Goal: Task Accomplishment & Management: Manage account settings

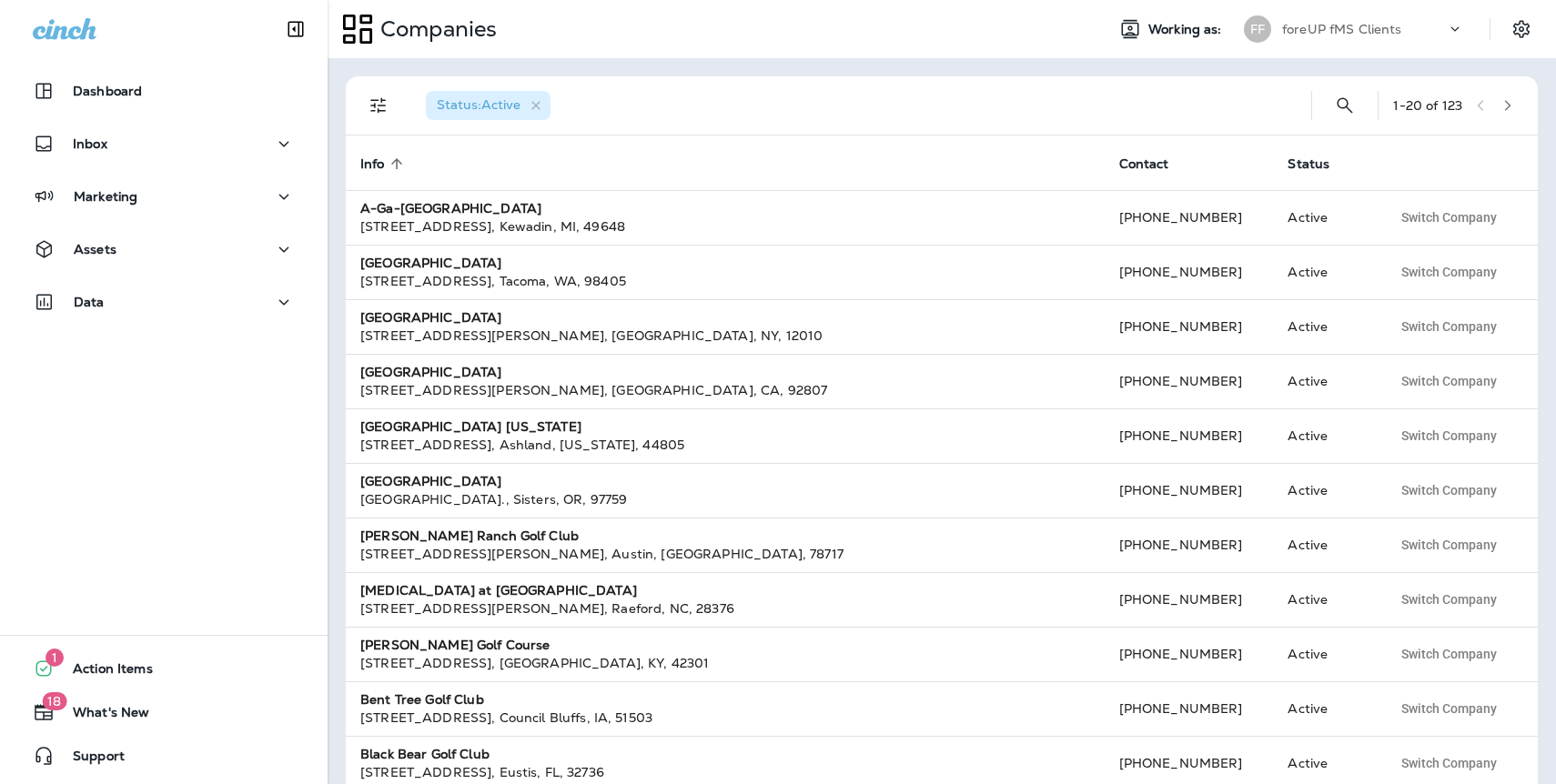
click at [1359, 25] on p "foreUP fMS Clients" at bounding box center [1343, 29] width 120 height 15
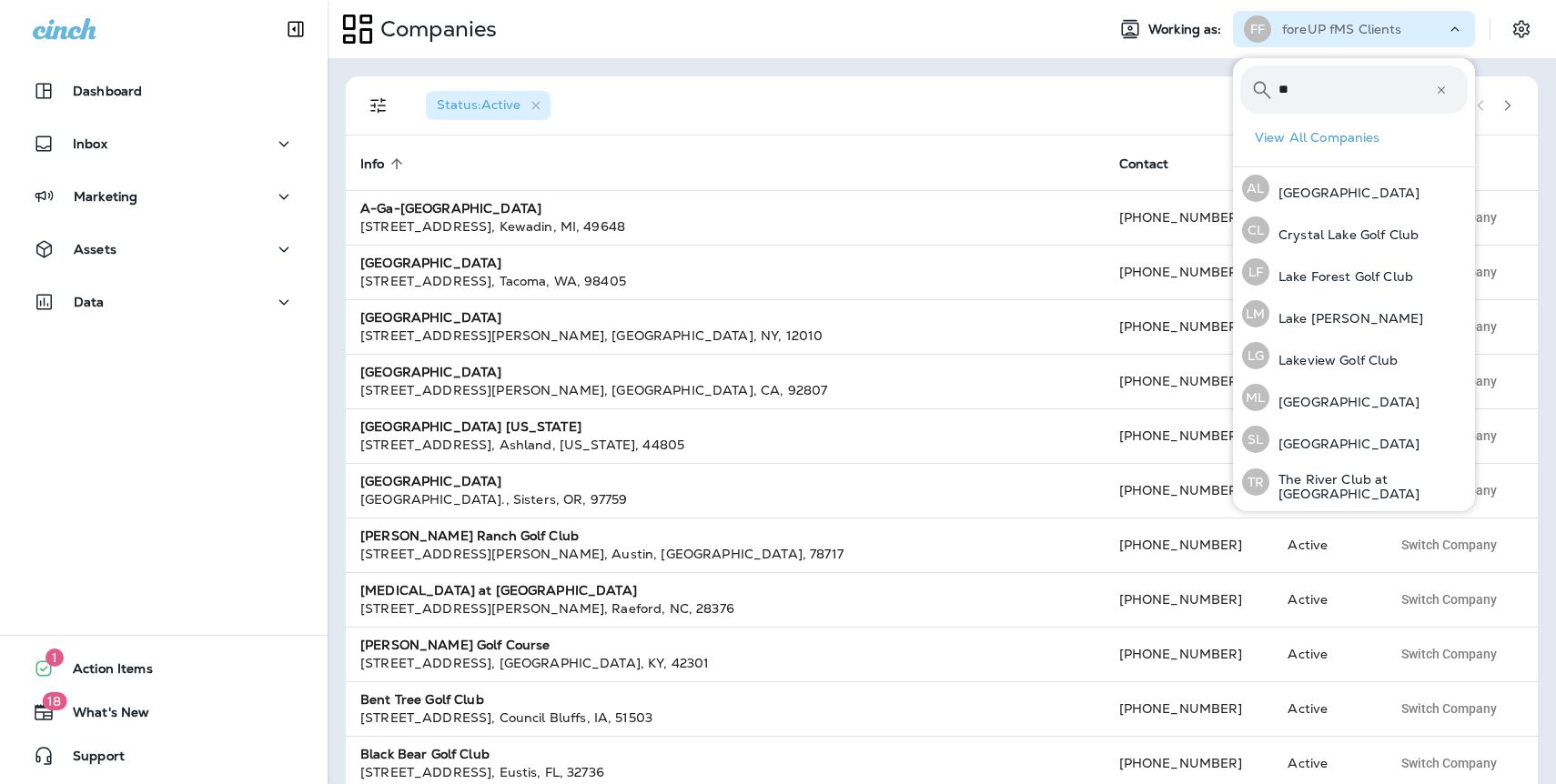
type input "*"
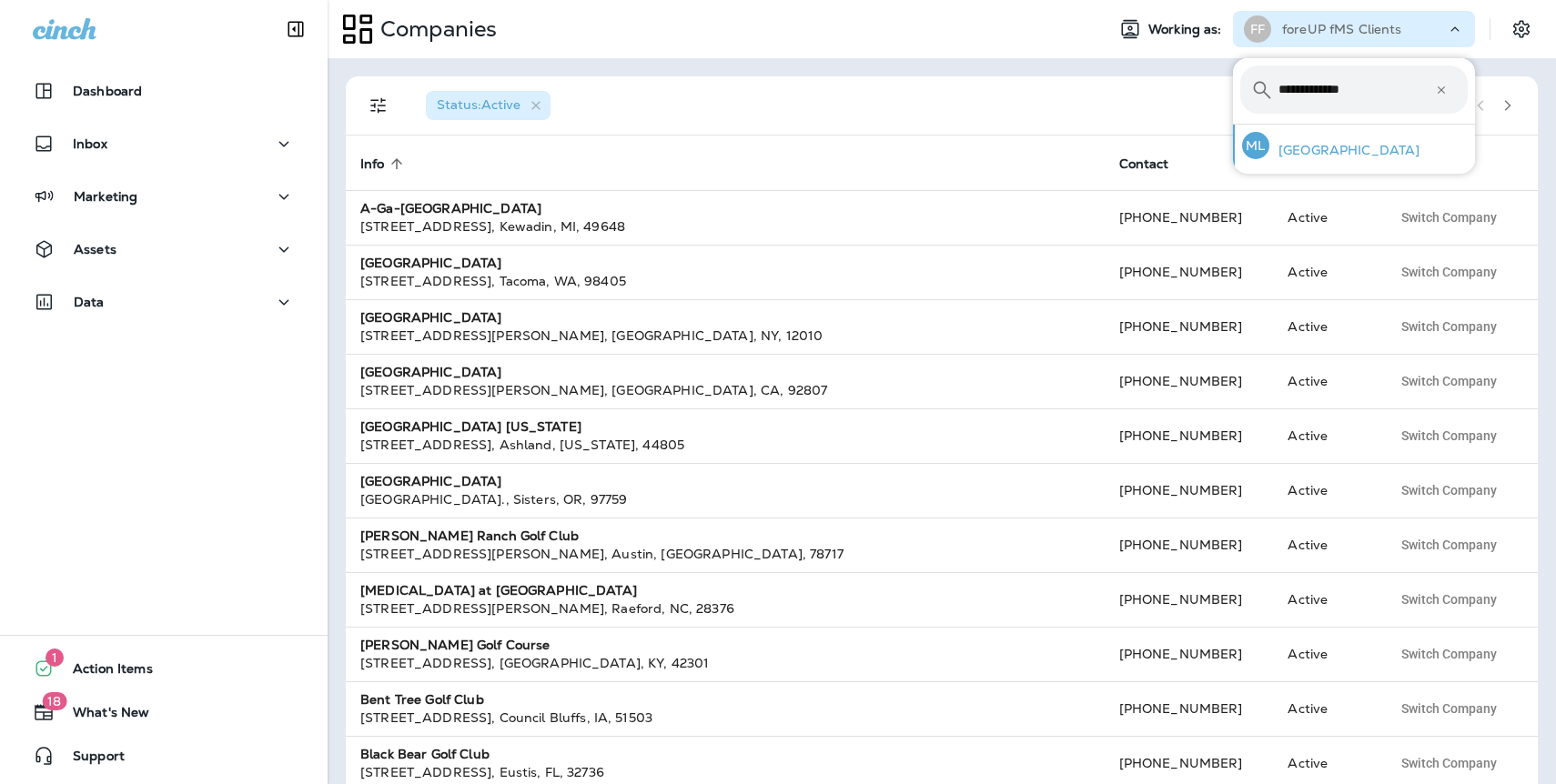
type input "**********"
click at [1377, 154] on p "[GEOGRAPHIC_DATA]" at bounding box center [1345, 150] width 150 height 15
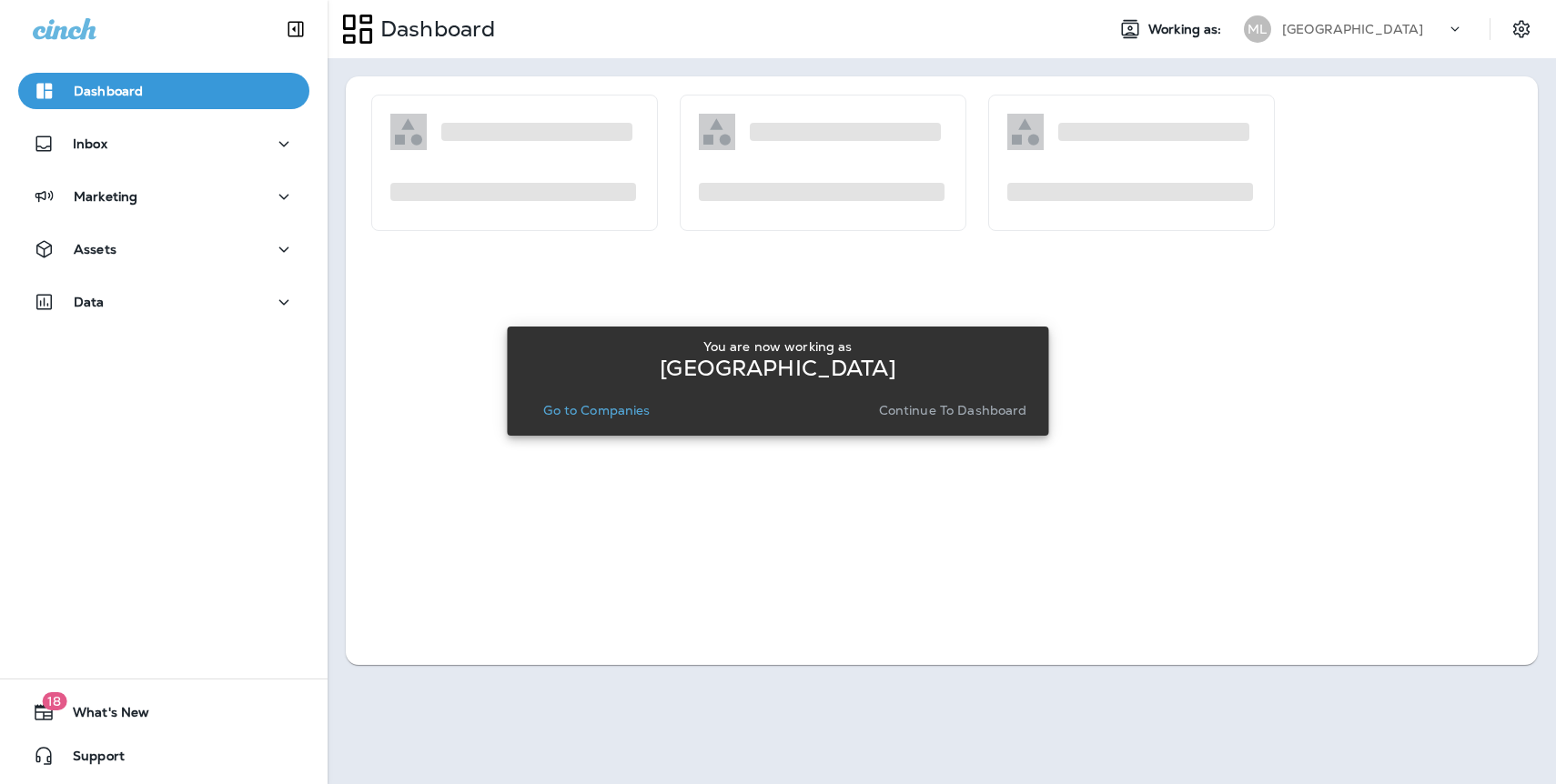
click at [966, 419] on button "Continue to Dashboard" at bounding box center [953, 411] width 163 height 25
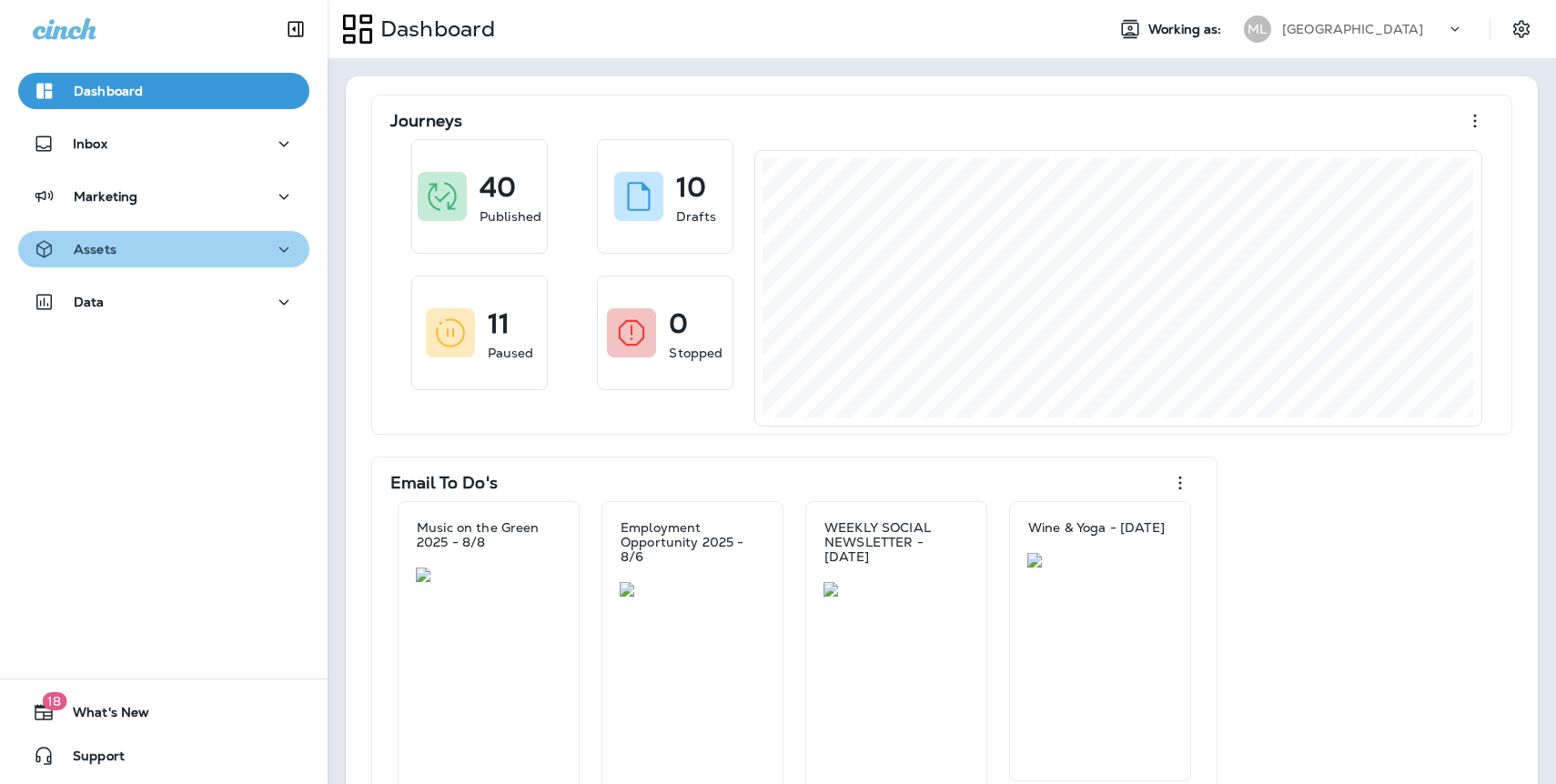
click at [122, 245] on div "Assets" at bounding box center [164, 249] width 262 height 23
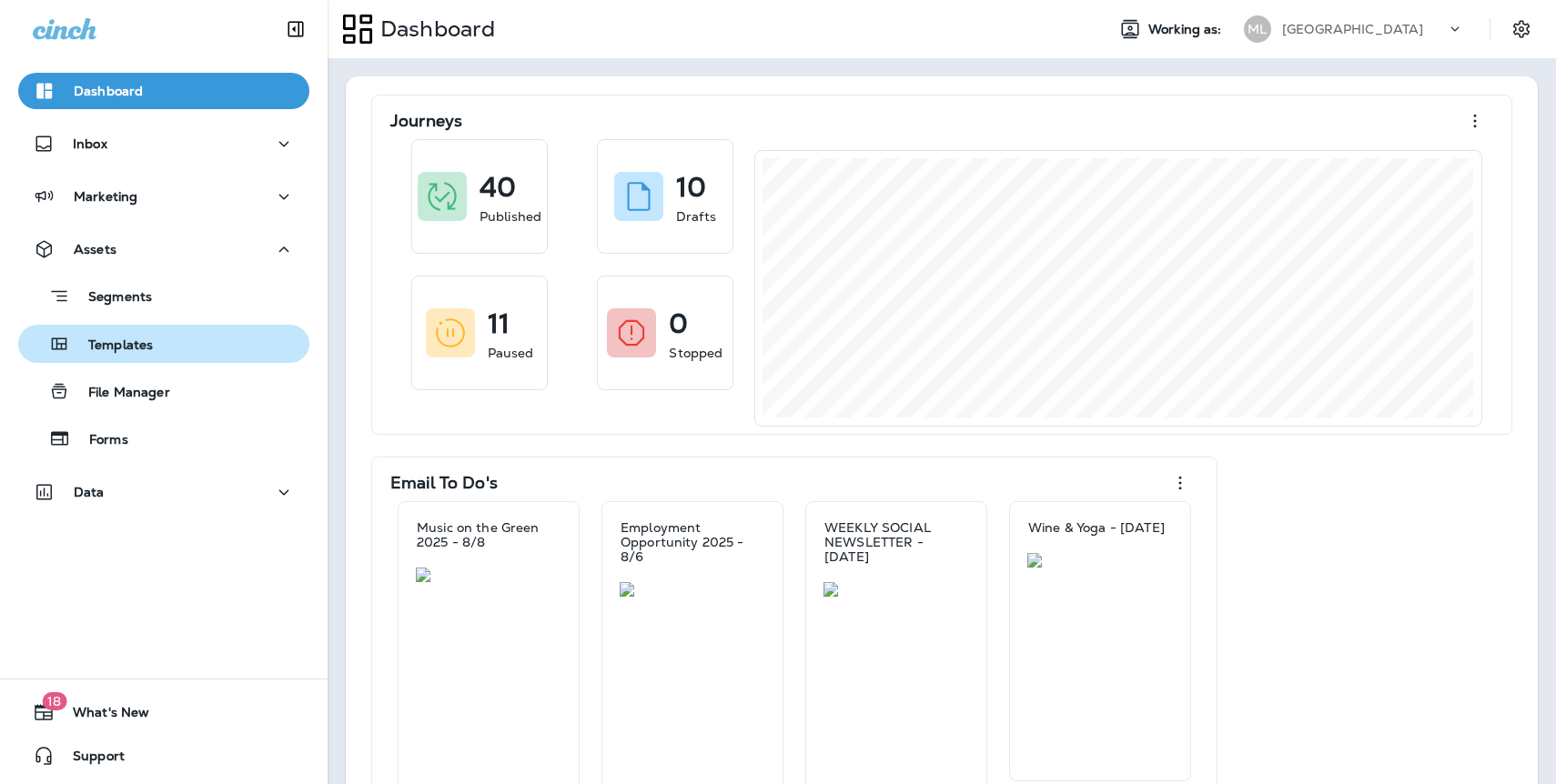
click at [196, 338] on div "Templates" at bounding box center [164, 344] width 277 height 27
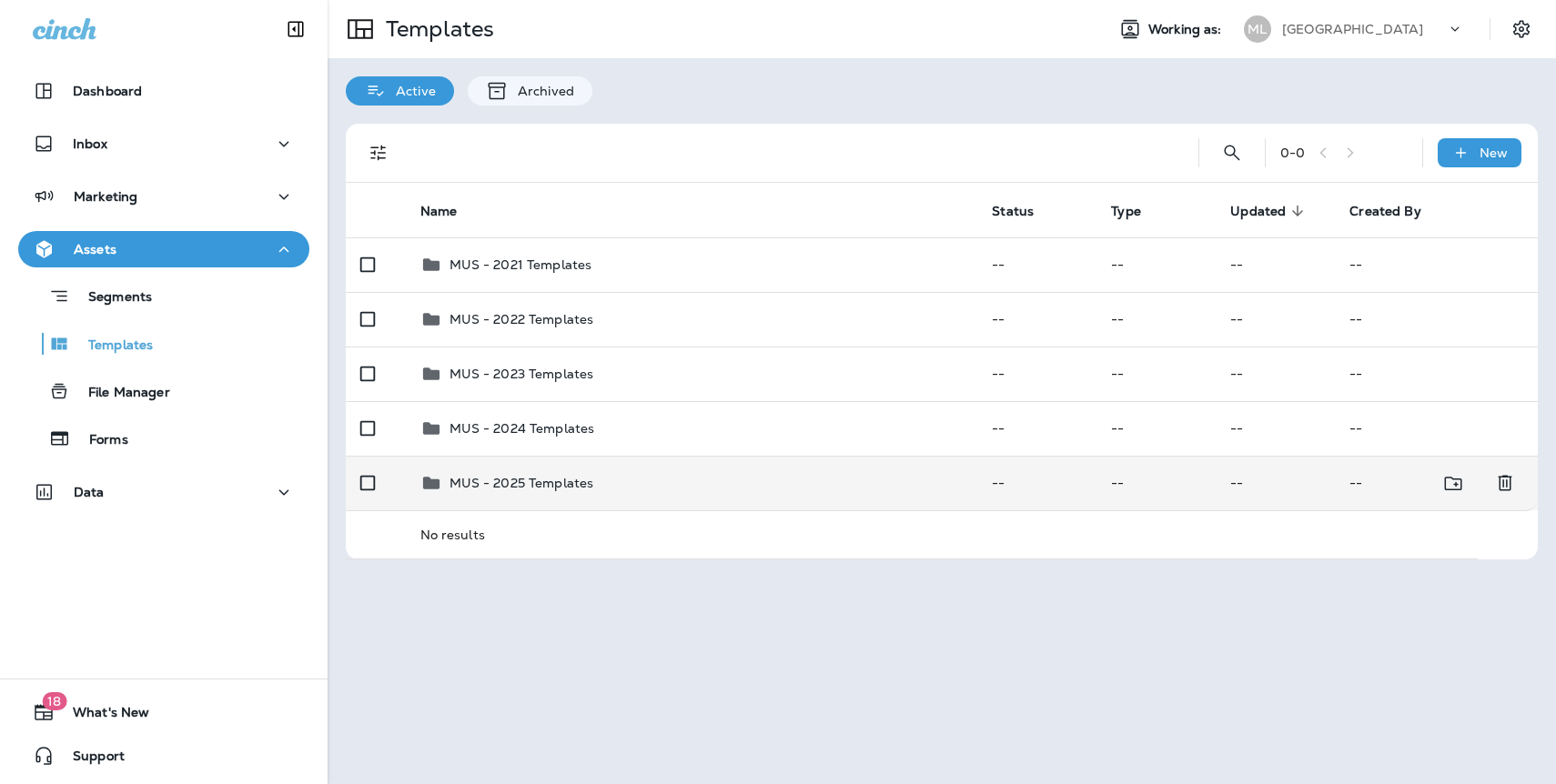
click at [565, 486] on p "MUS - 2025 Templates" at bounding box center [522, 483] width 145 height 15
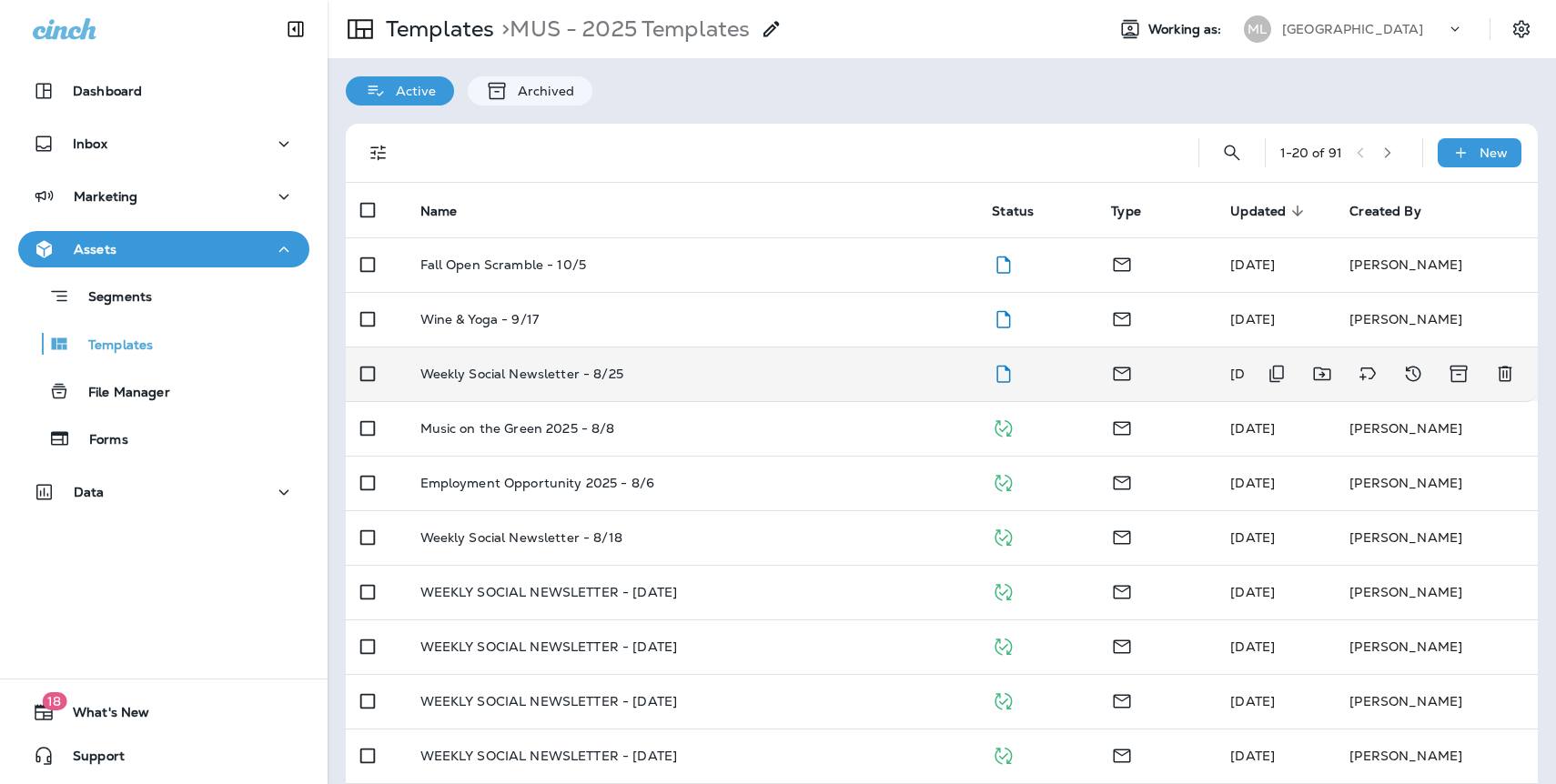
click at [518, 373] on p "Weekly Social Newsletter - 8/25" at bounding box center [522, 374] width 203 height 15
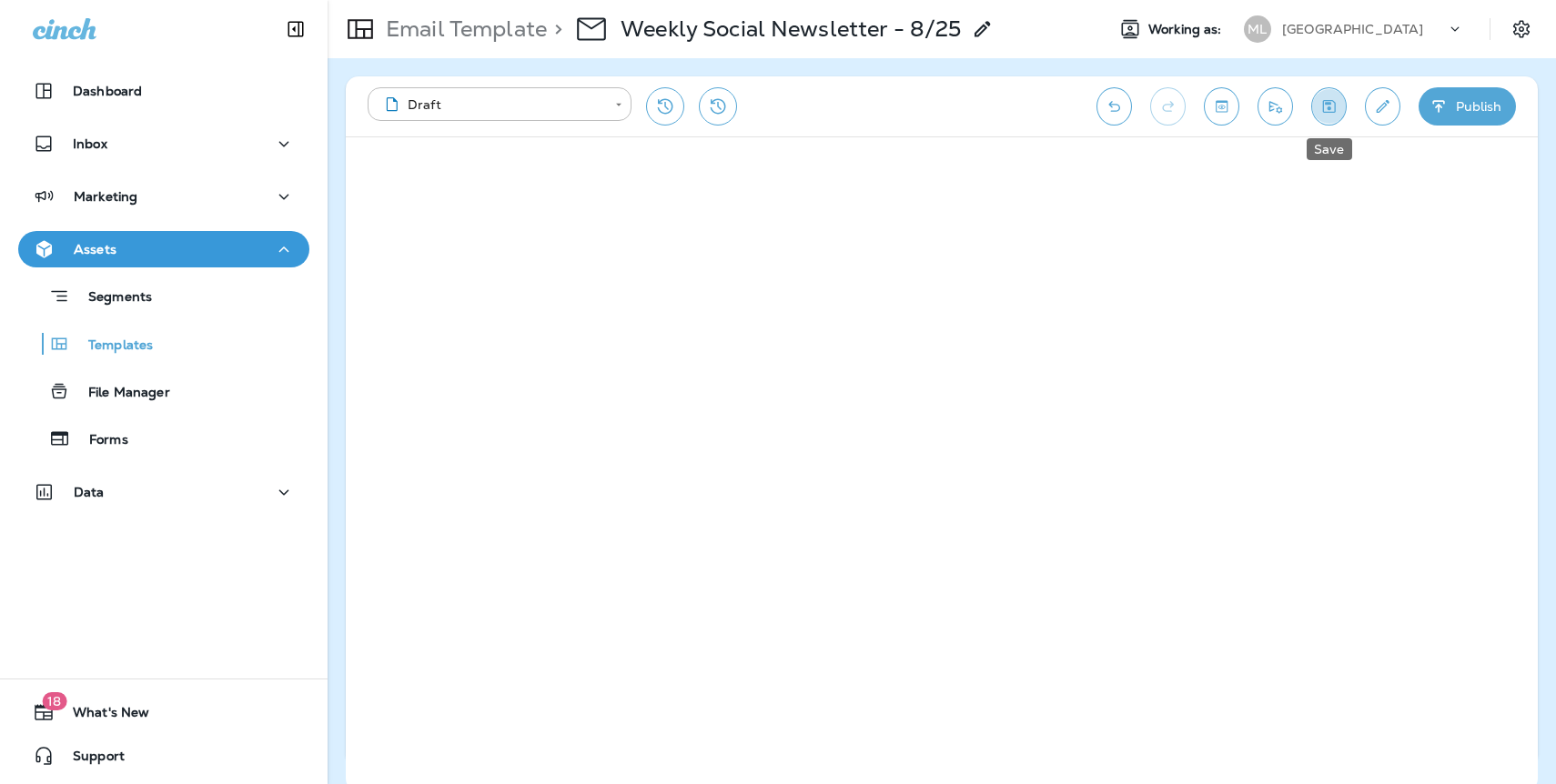
click at [1326, 107] on icon "Save" at bounding box center [1329, 107] width 19 height 18
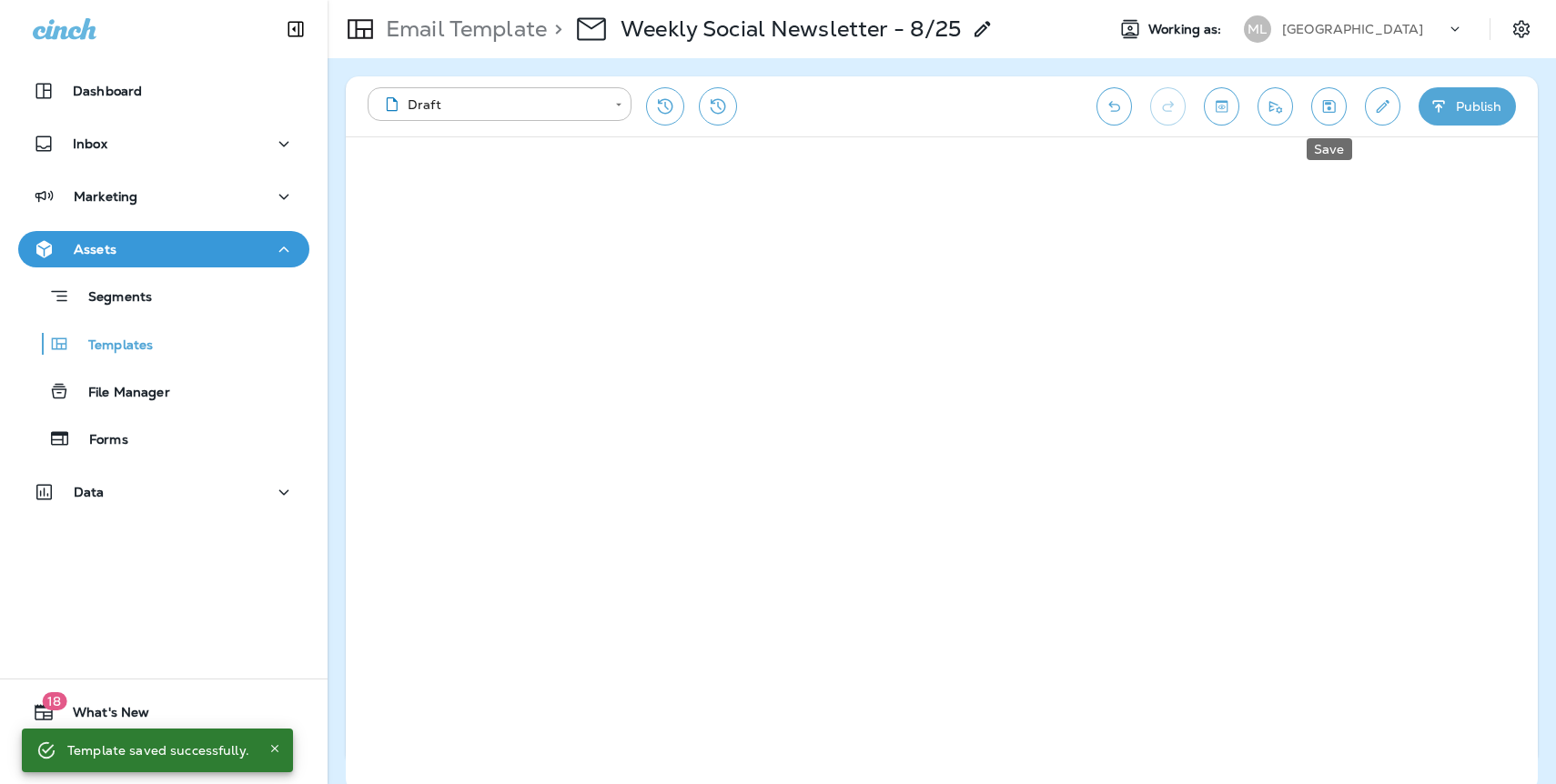
click at [1335, 104] on icon "Save" at bounding box center [1330, 107] width 13 height 13
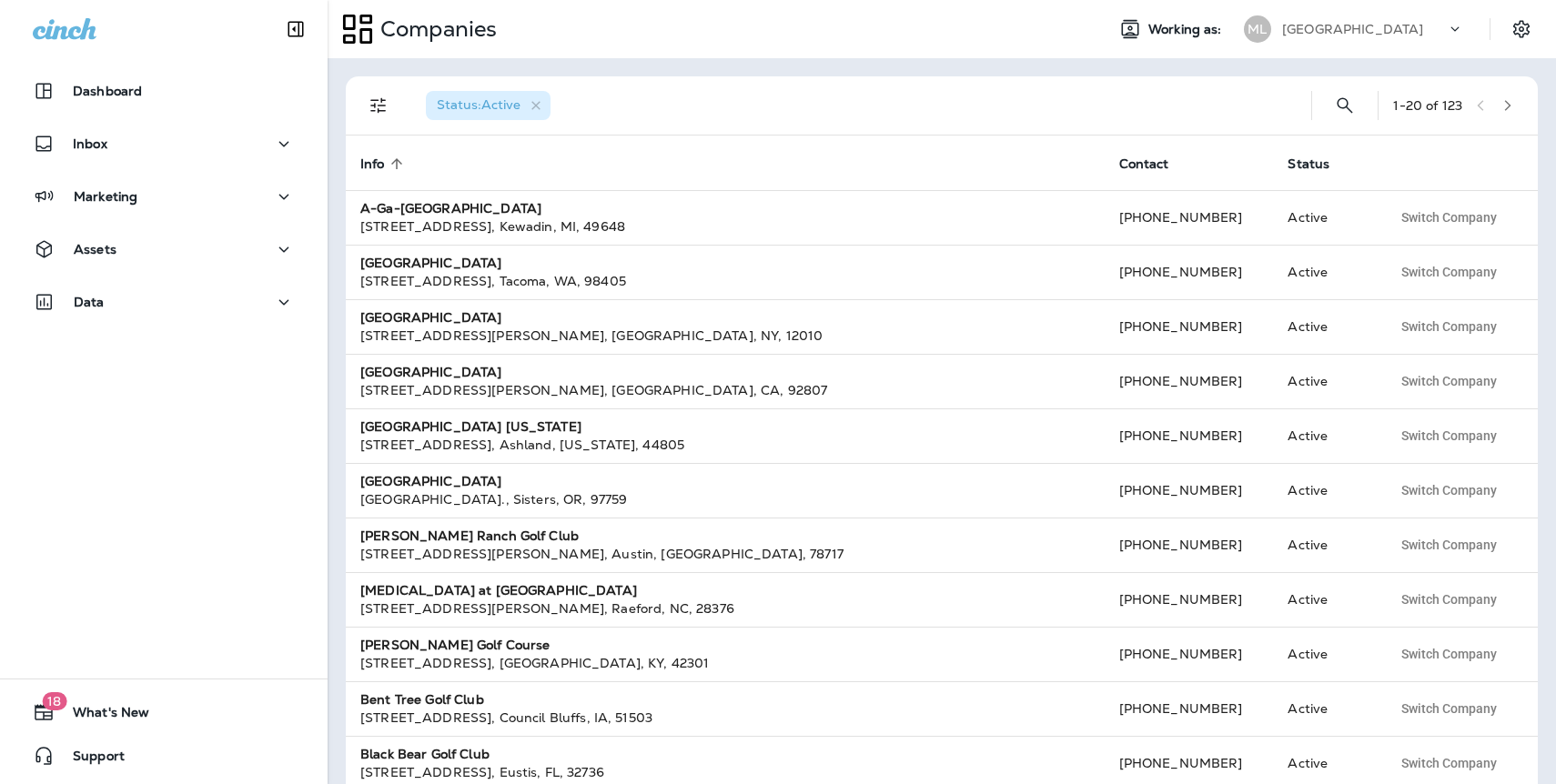
click at [1367, 23] on p "[GEOGRAPHIC_DATA]" at bounding box center [1353, 29] width 141 height 15
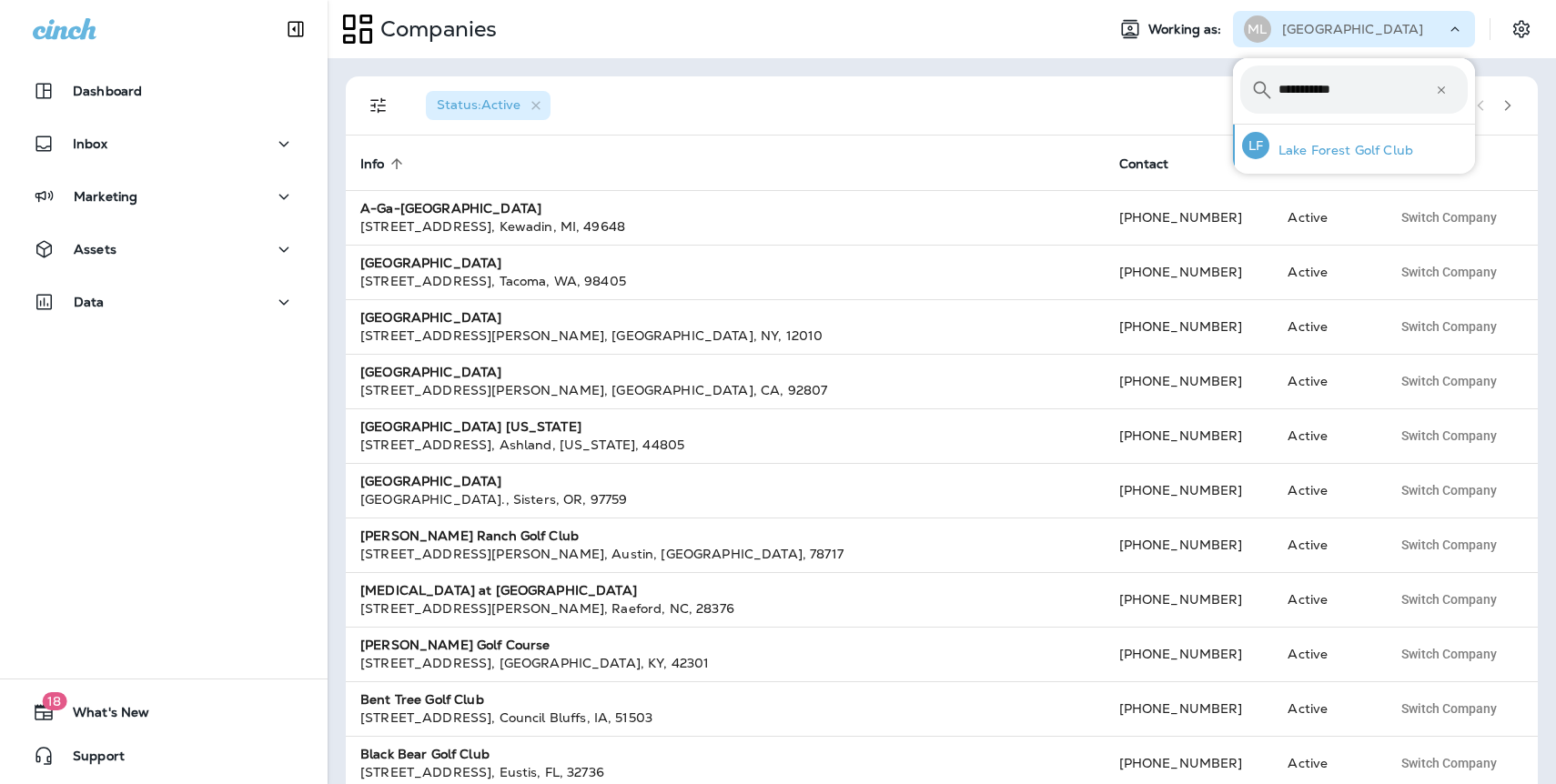
type input "**********"
click at [1329, 148] on p "Lake Forest Golf Club" at bounding box center [1342, 150] width 144 height 15
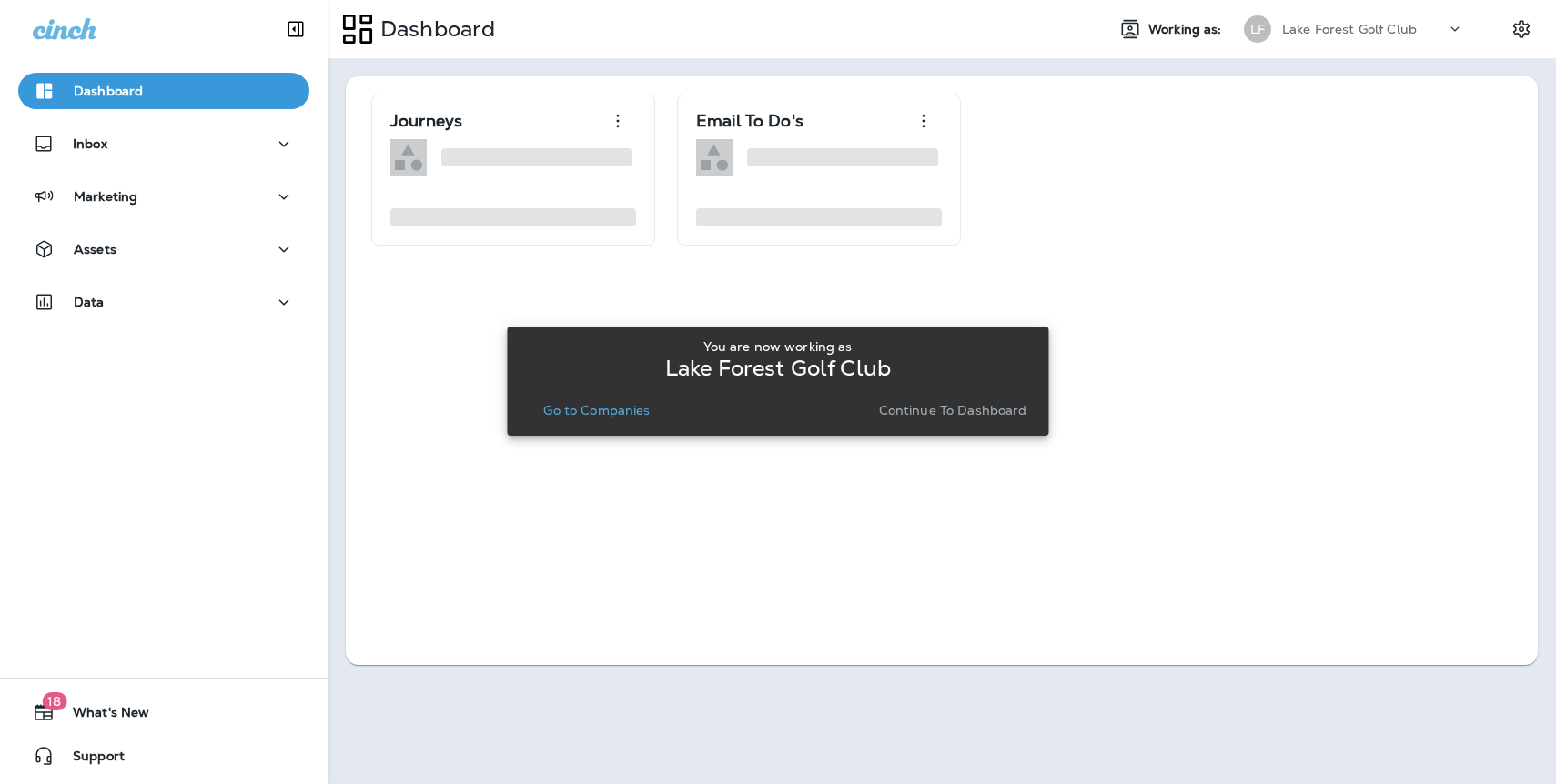
click at [987, 418] on p "Continue to Dashboard" at bounding box center [953, 411] width 148 height 15
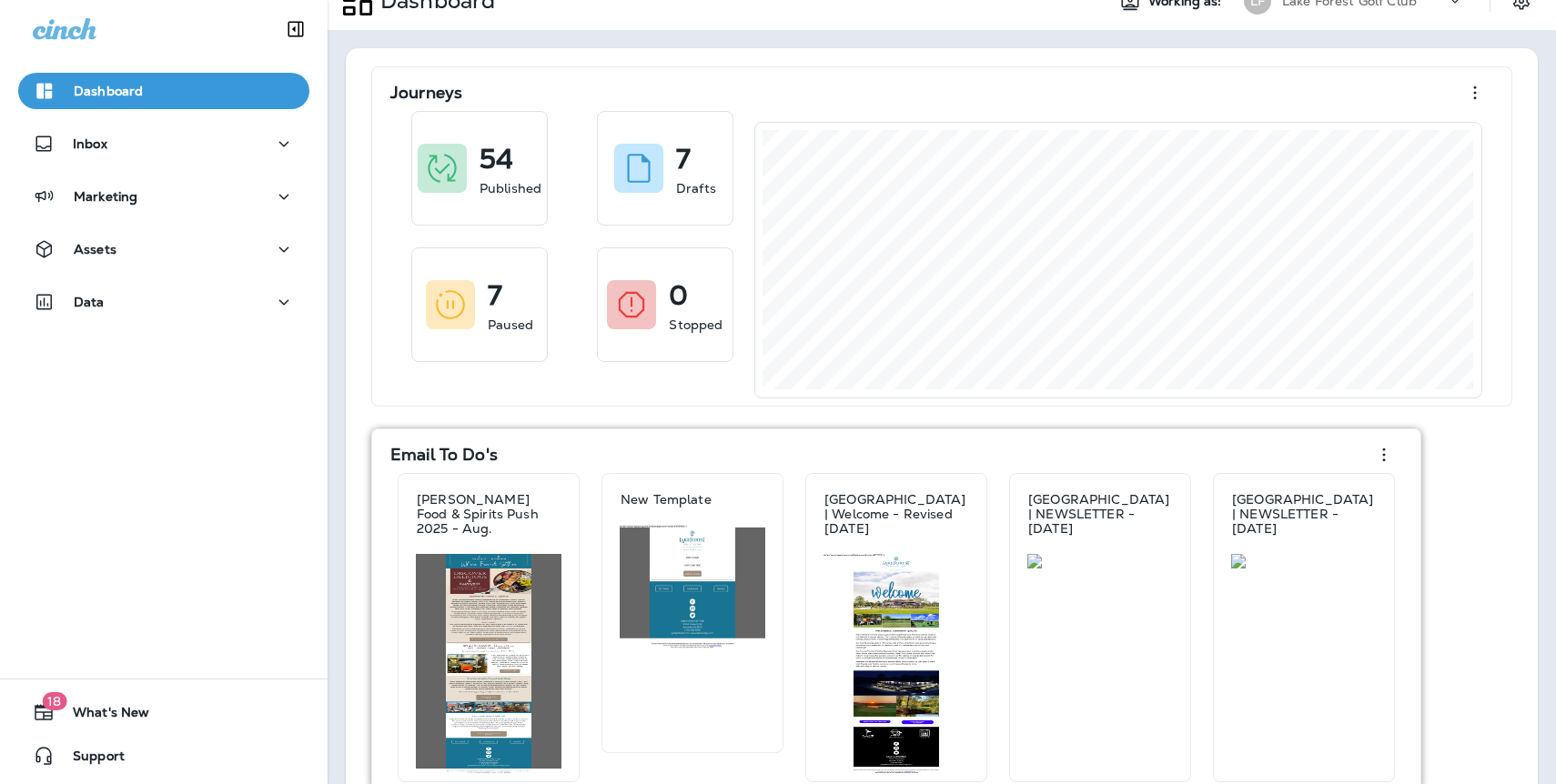
scroll to position [70, 0]
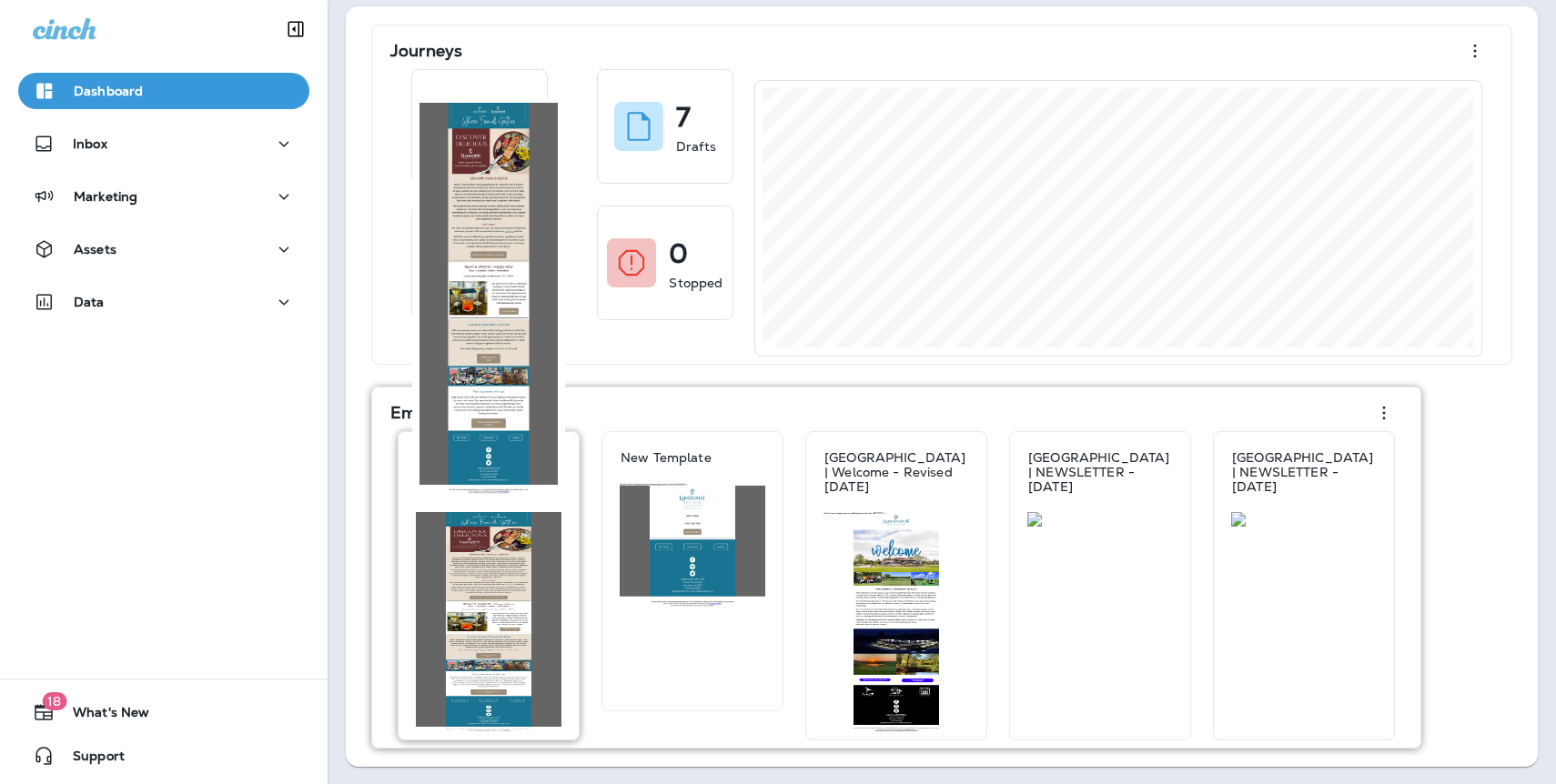
click at [482, 545] on img at bounding box center [489, 622] width 146 height 220
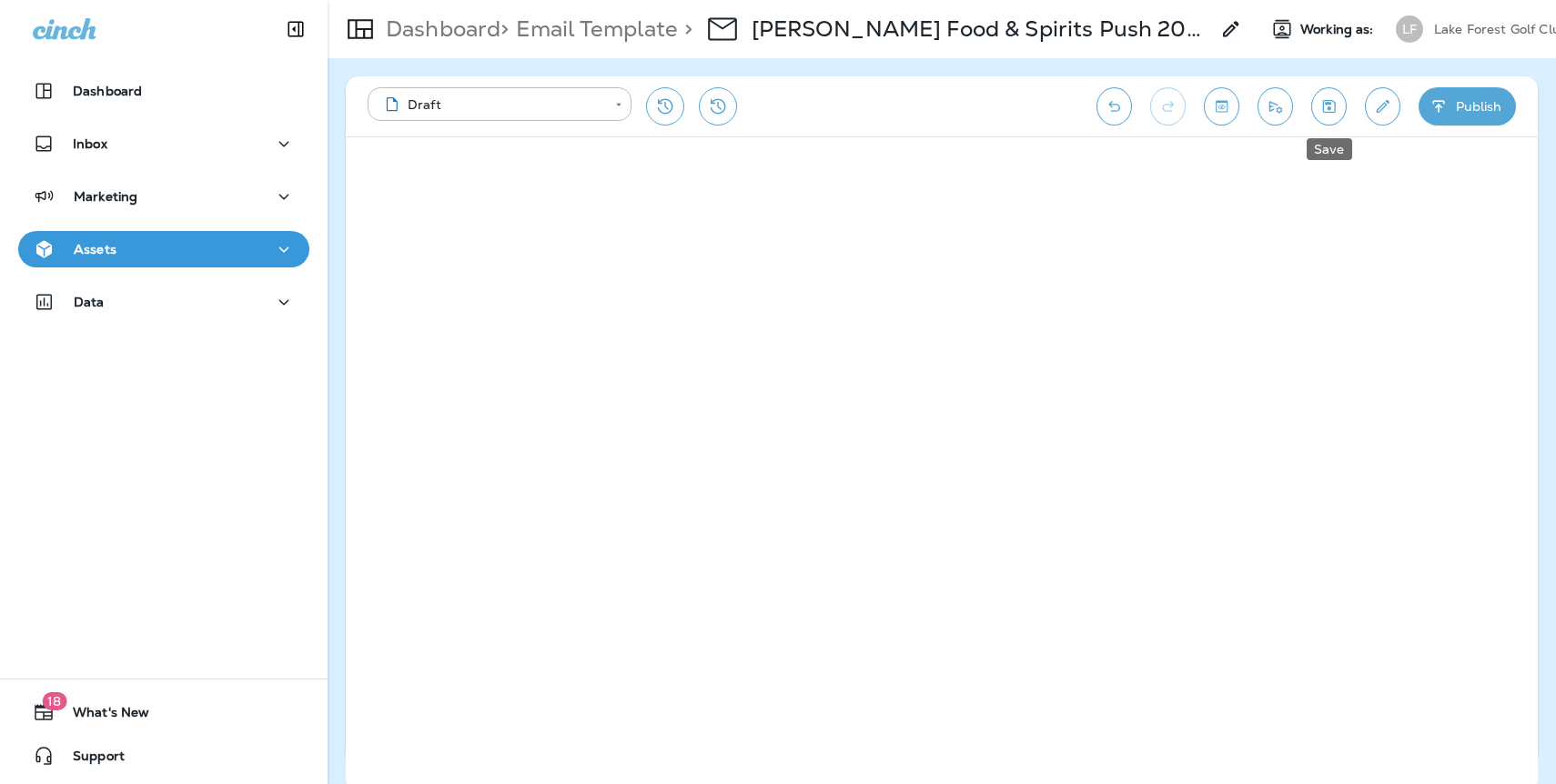
click at [1333, 107] on icon "Save" at bounding box center [1329, 107] width 19 height 18
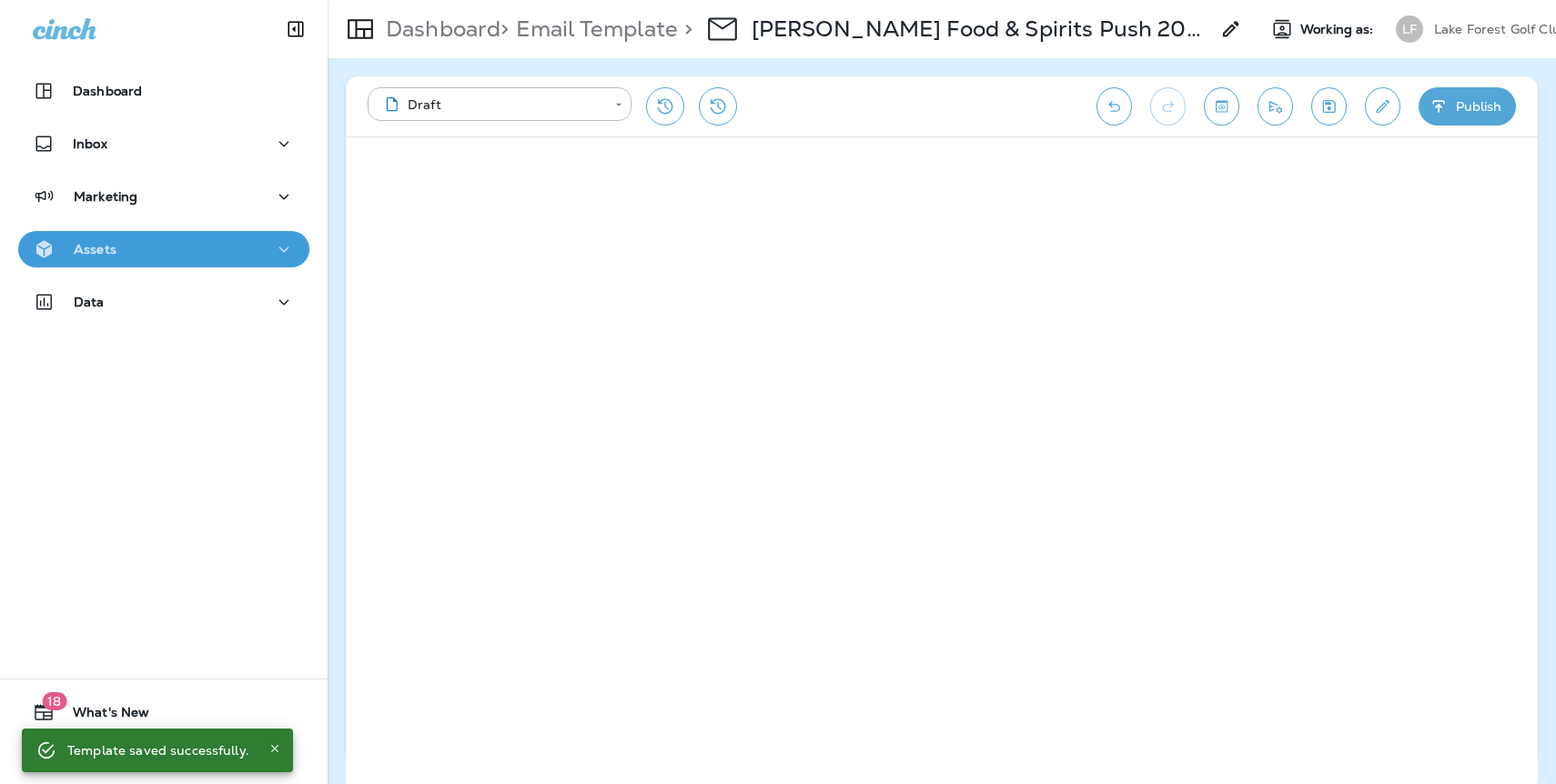
click at [138, 247] on div "Assets" at bounding box center [164, 249] width 262 height 23
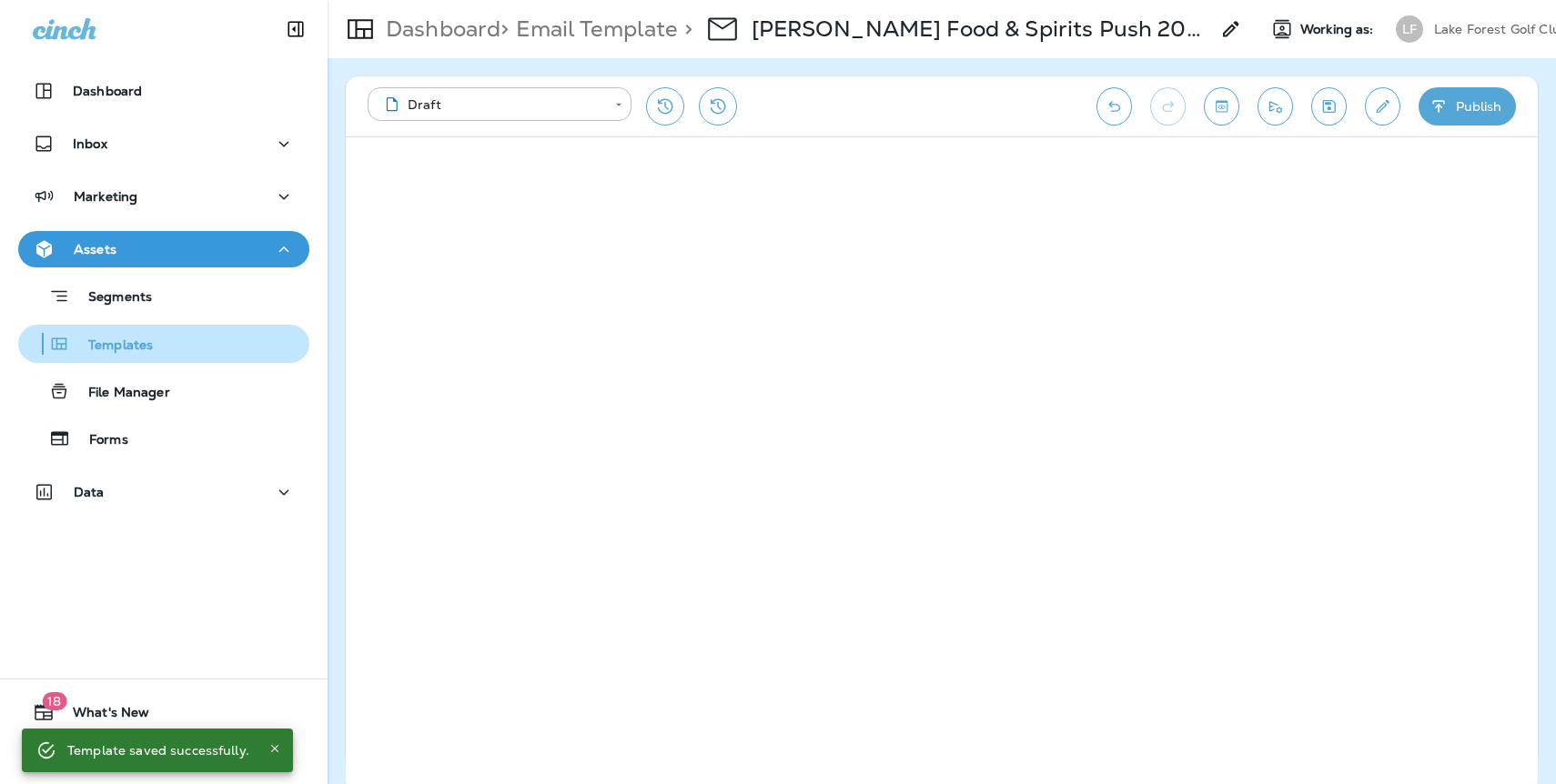
click at [140, 347] on p "Templates" at bounding box center [111, 346] width 83 height 17
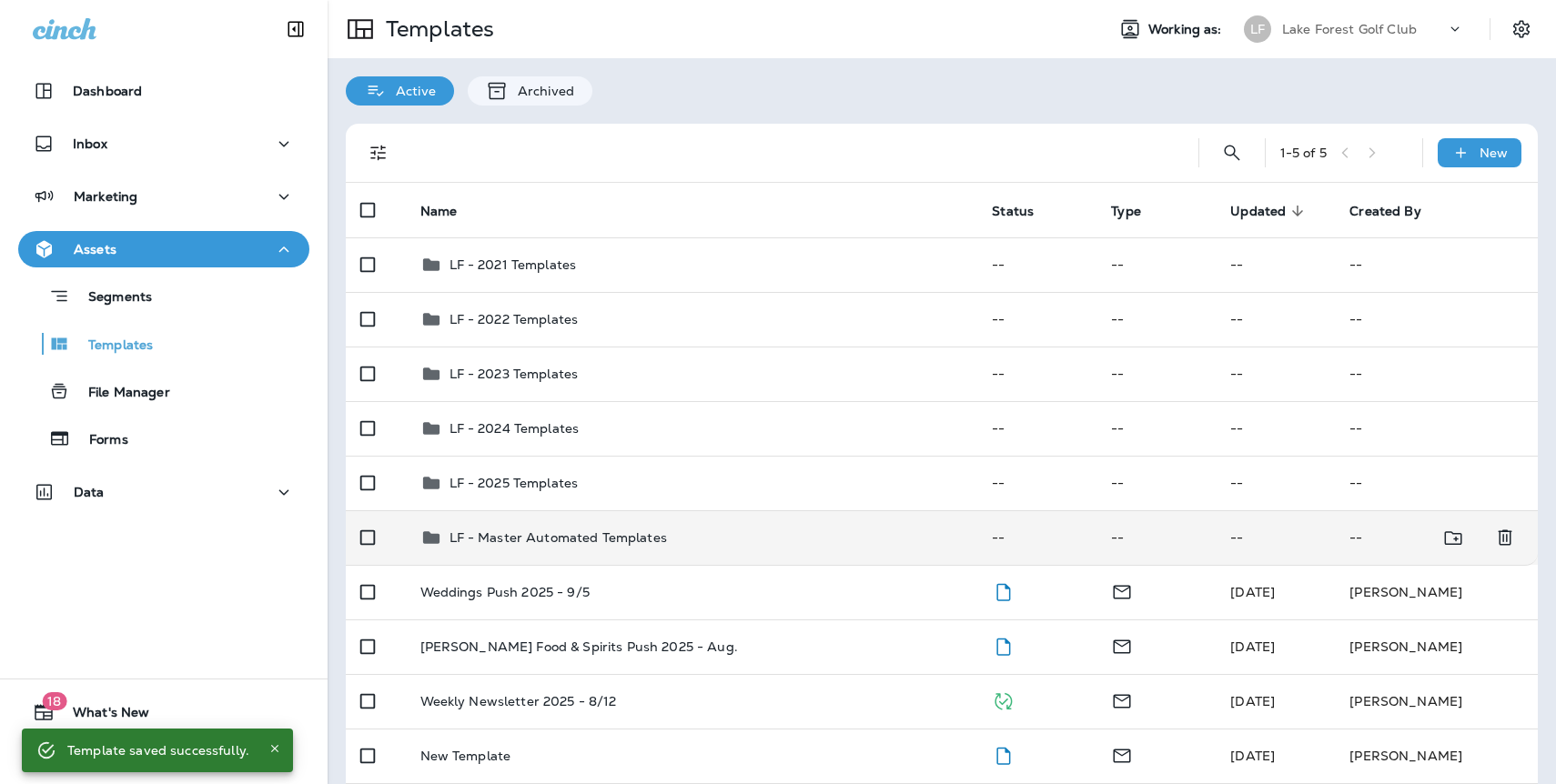
scroll to position [72, 0]
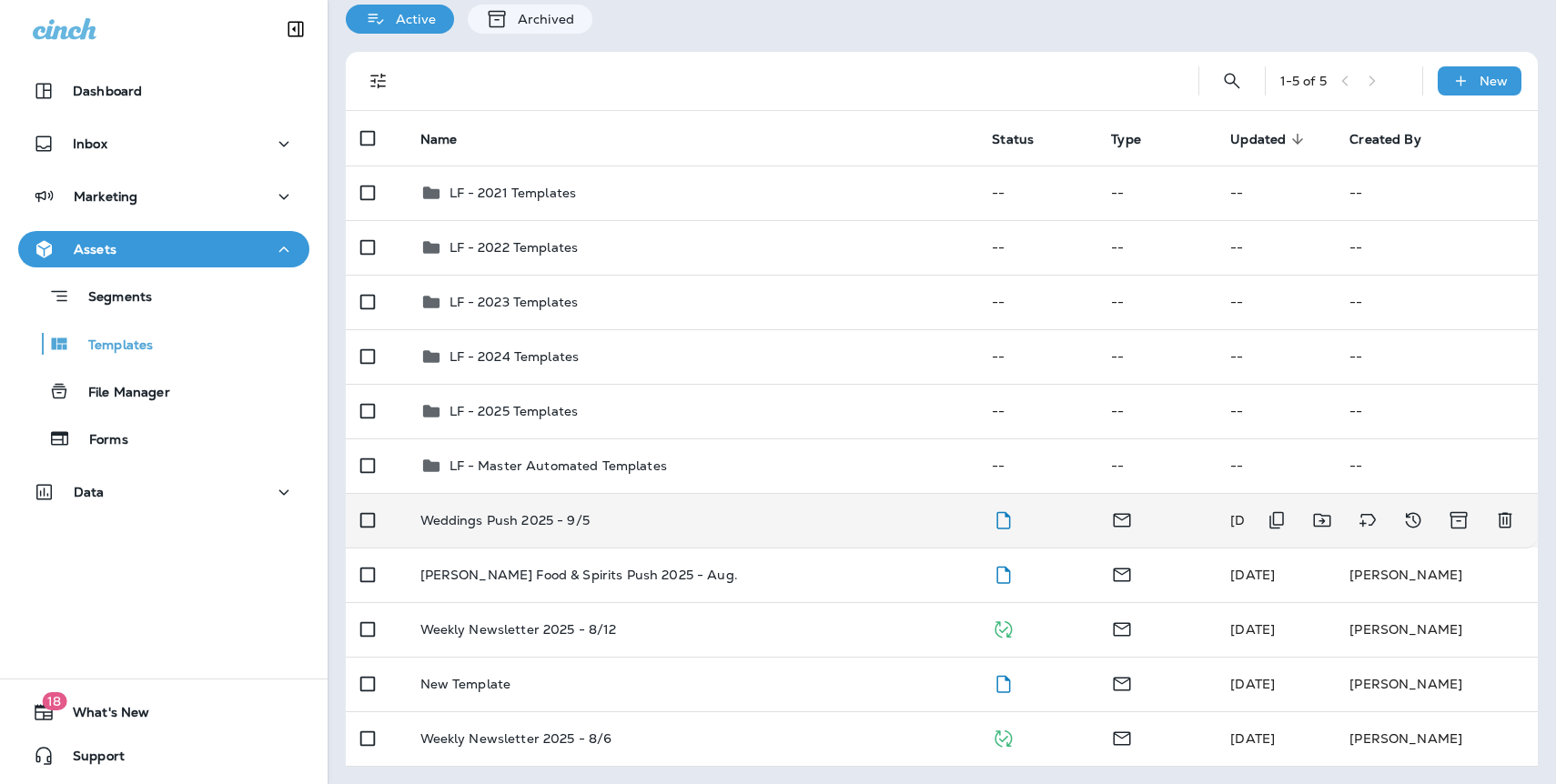
click at [538, 518] on p "Weddings Push 2025 - 9/5" at bounding box center [506, 520] width 169 height 15
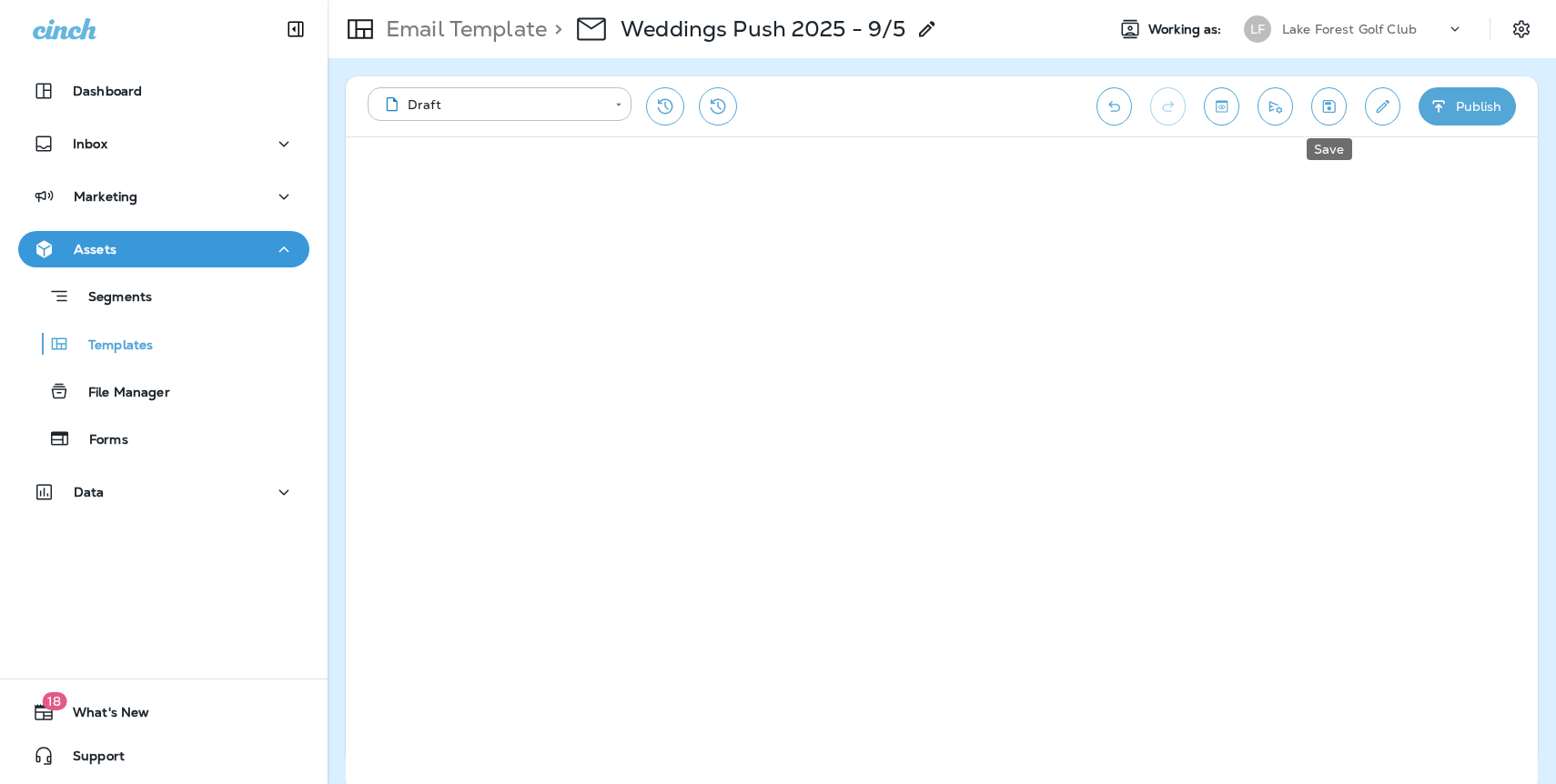
click at [1327, 105] on icon "Save" at bounding box center [1330, 107] width 13 height 13
click at [1336, 113] on icon "Save" at bounding box center [1329, 107] width 19 height 18
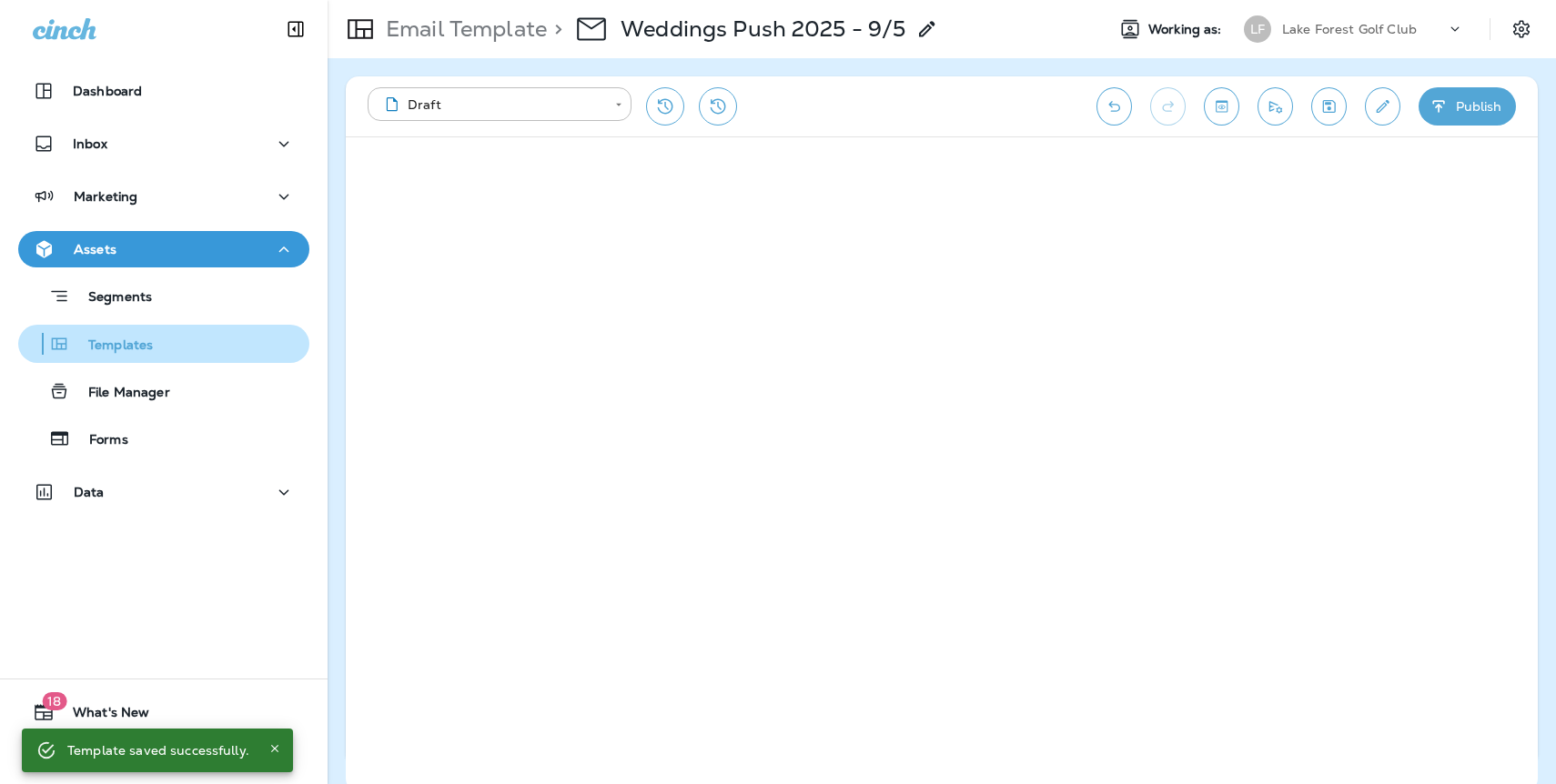
click at [142, 351] on p "Templates" at bounding box center [111, 346] width 83 height 17
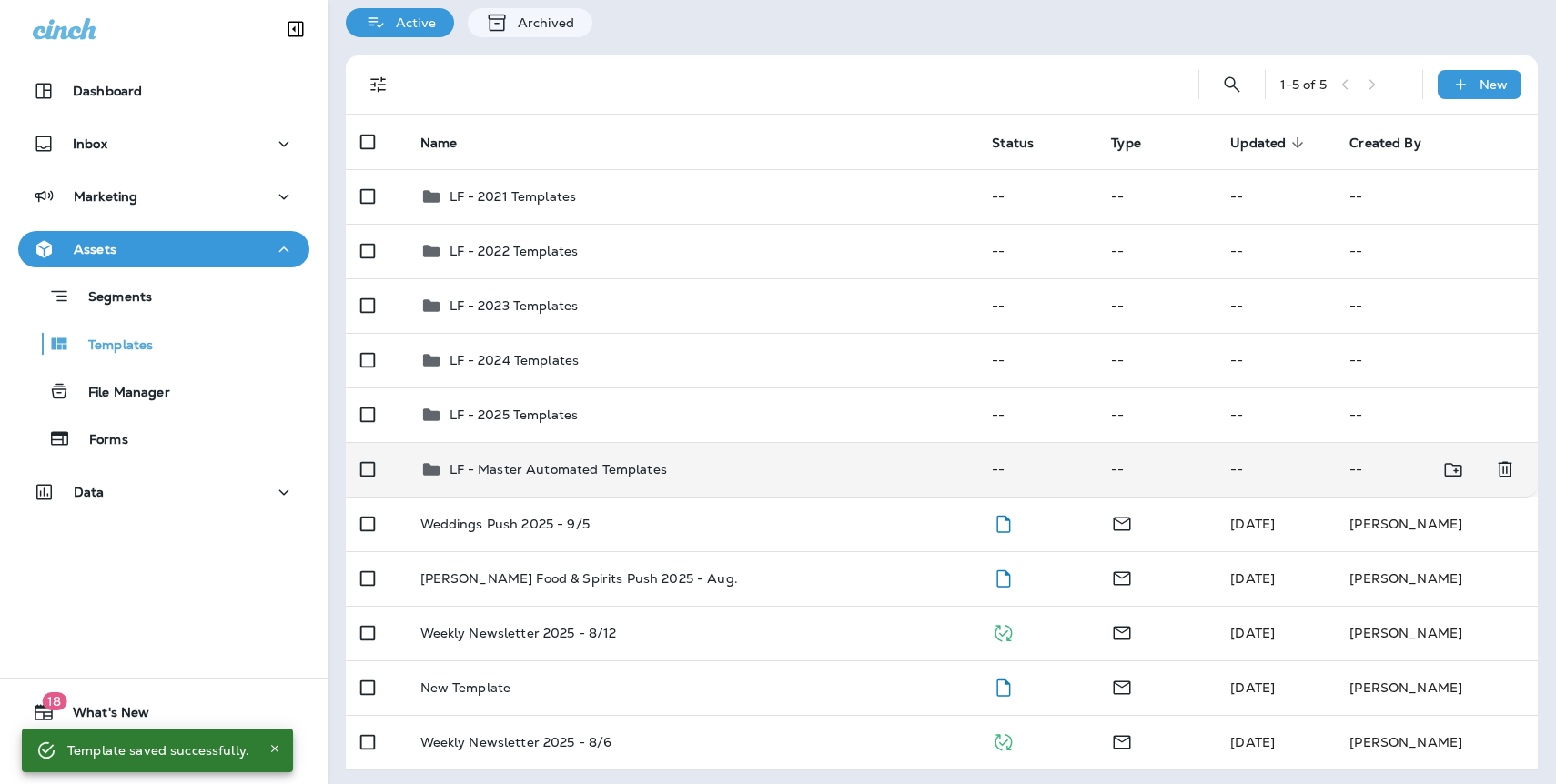
scroll to position [72, 0]
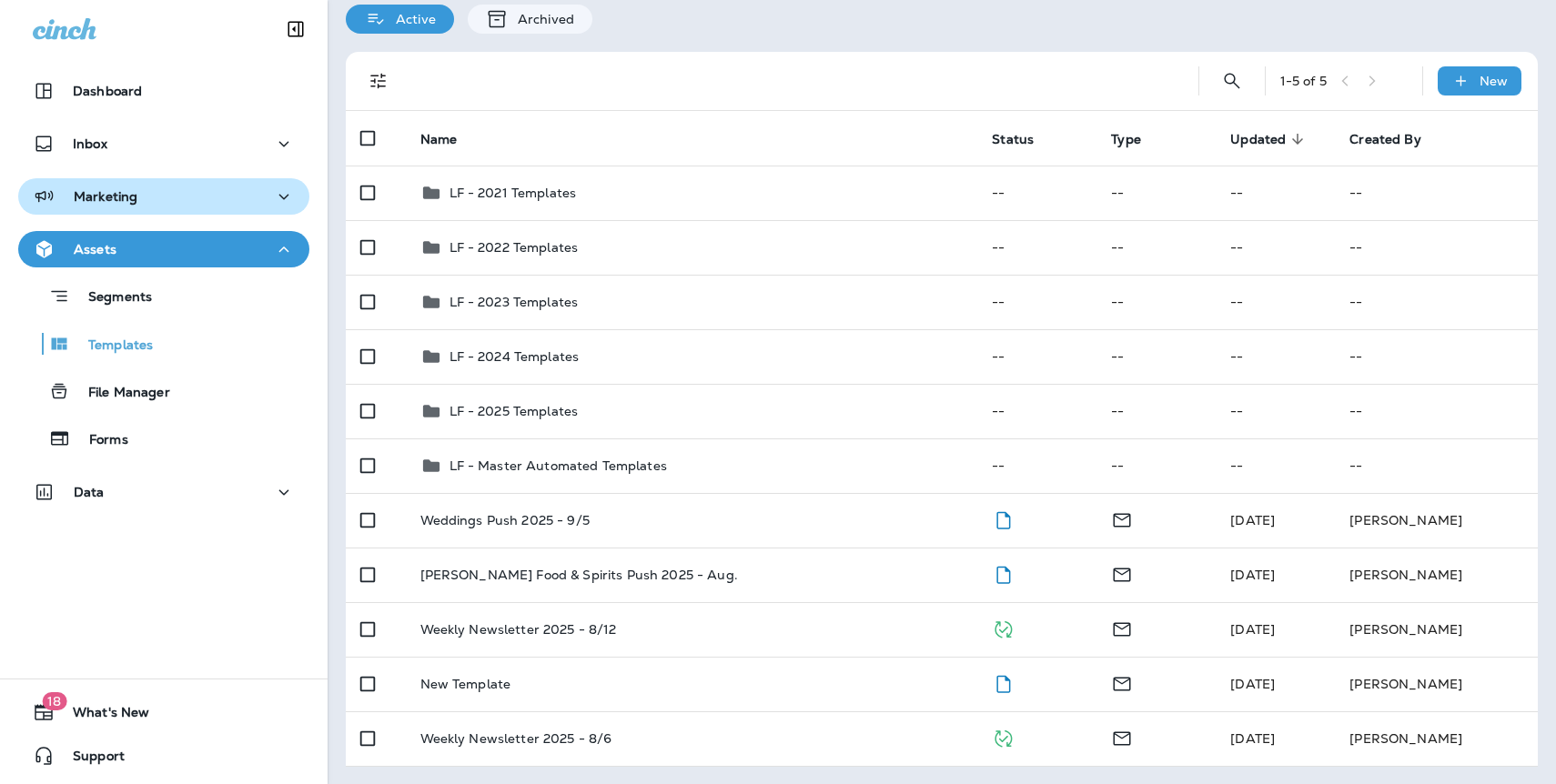
click at [114, 198] on p "Marketing" at bounding box center [106, 197] width 64 height 15
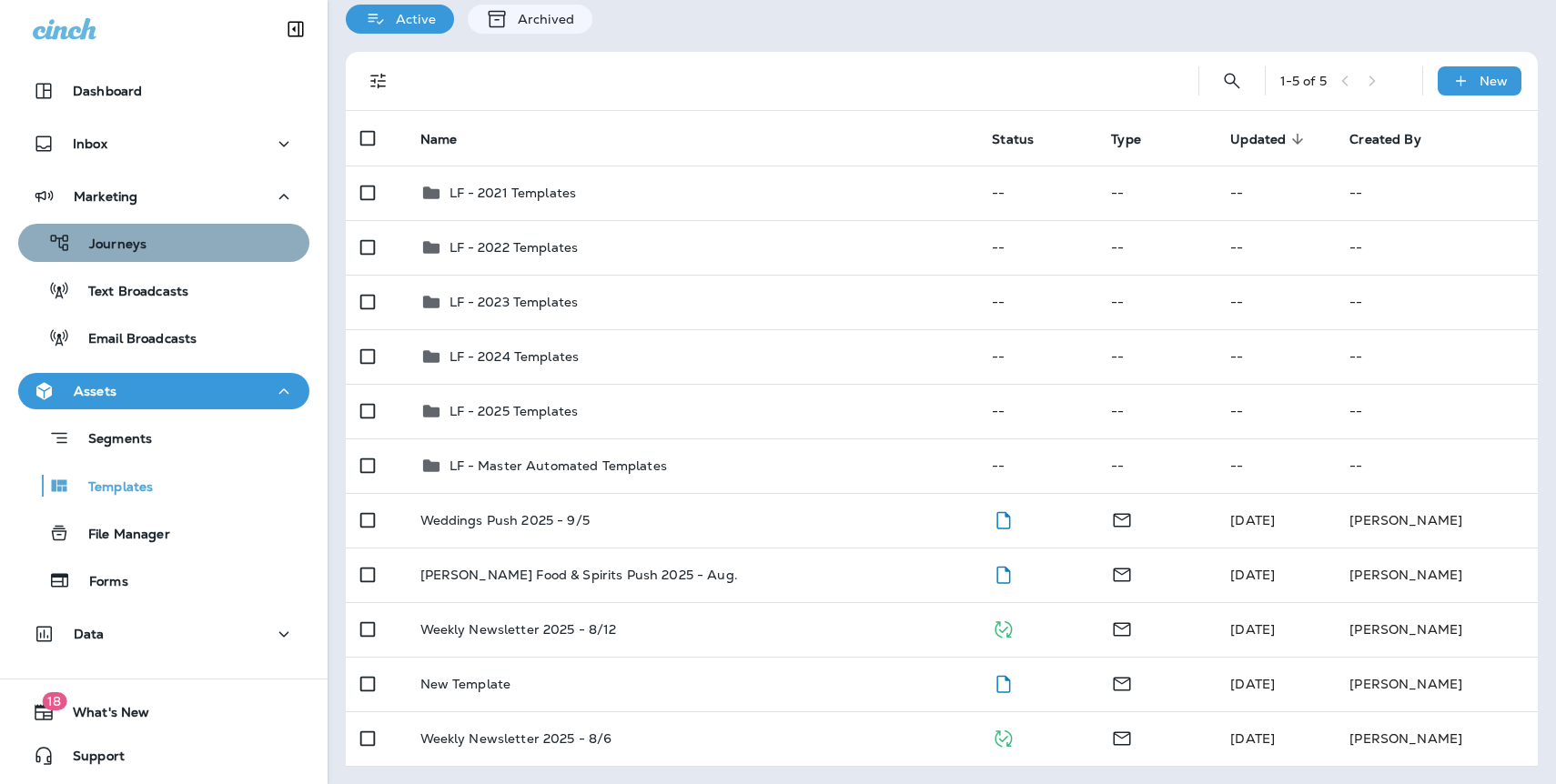
click at [119, 247] on p "Journeys" at bounding box center [108, 245] width 76 height 17
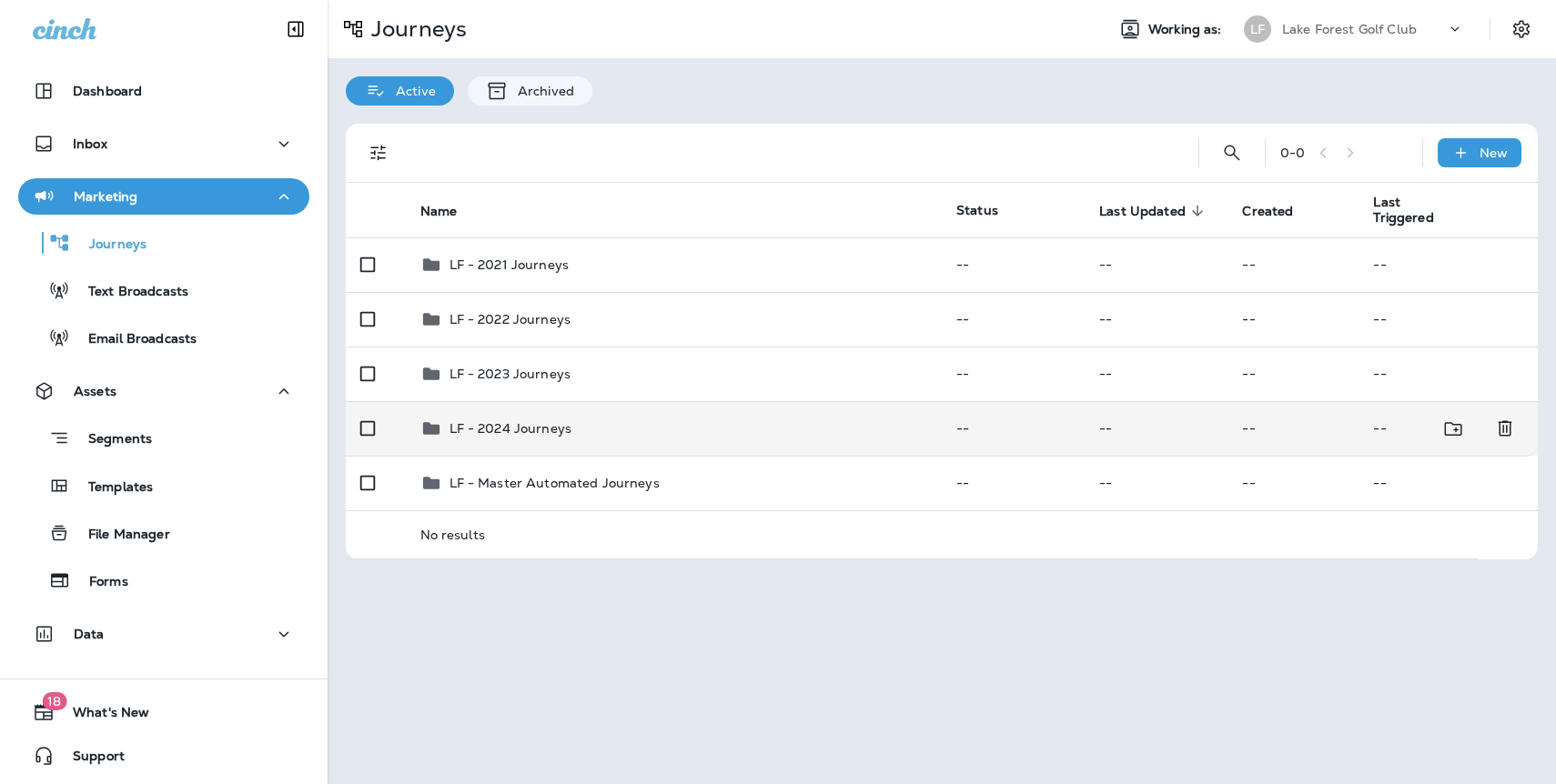
click at [520, 427] on p "LF - 2024 Journeys" at bounding box center [511, 429] width 123 height 15
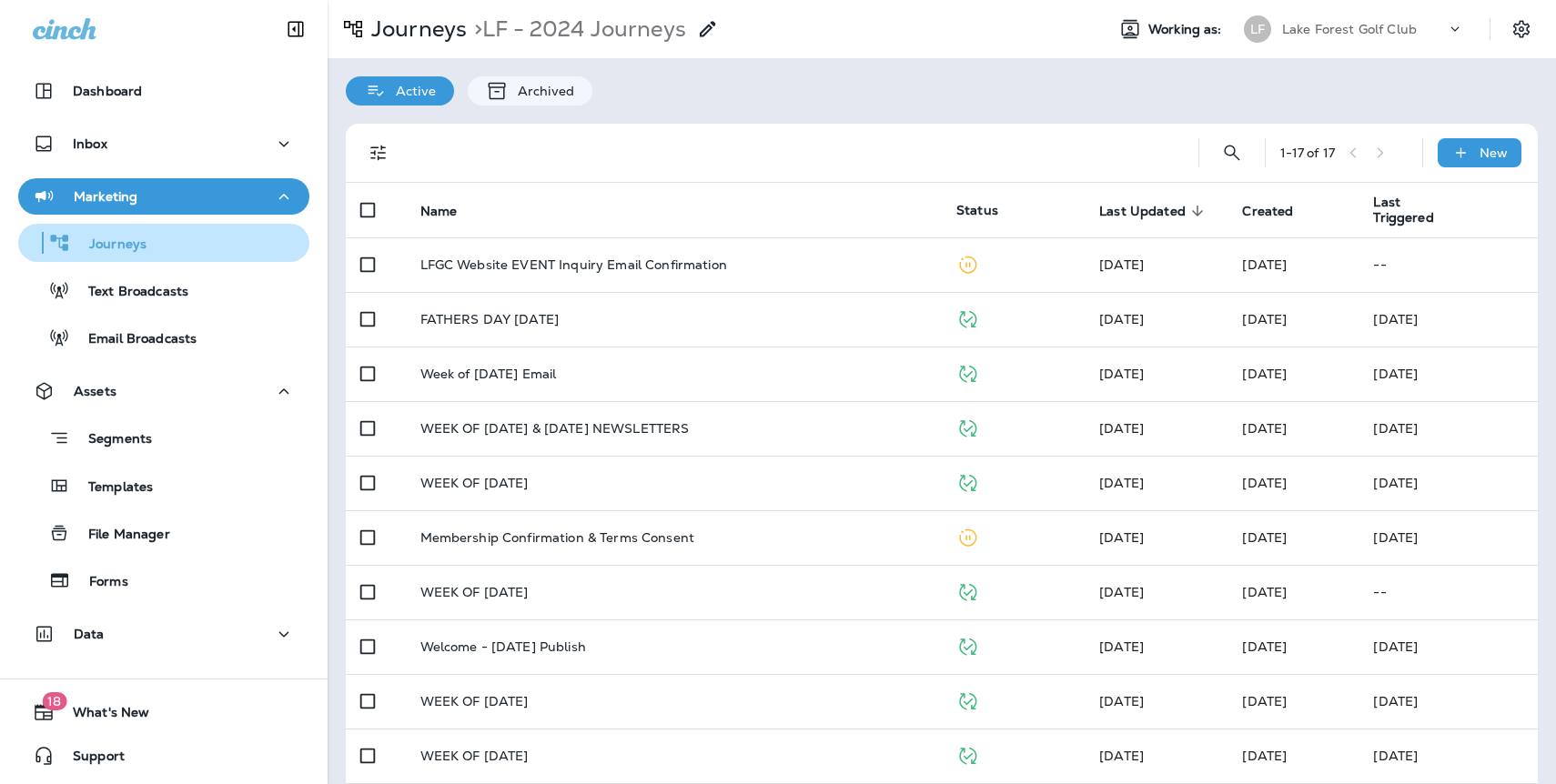
click at [96, 246] on p "Journeys" at bounding box center [108, 245] width 76 height 17
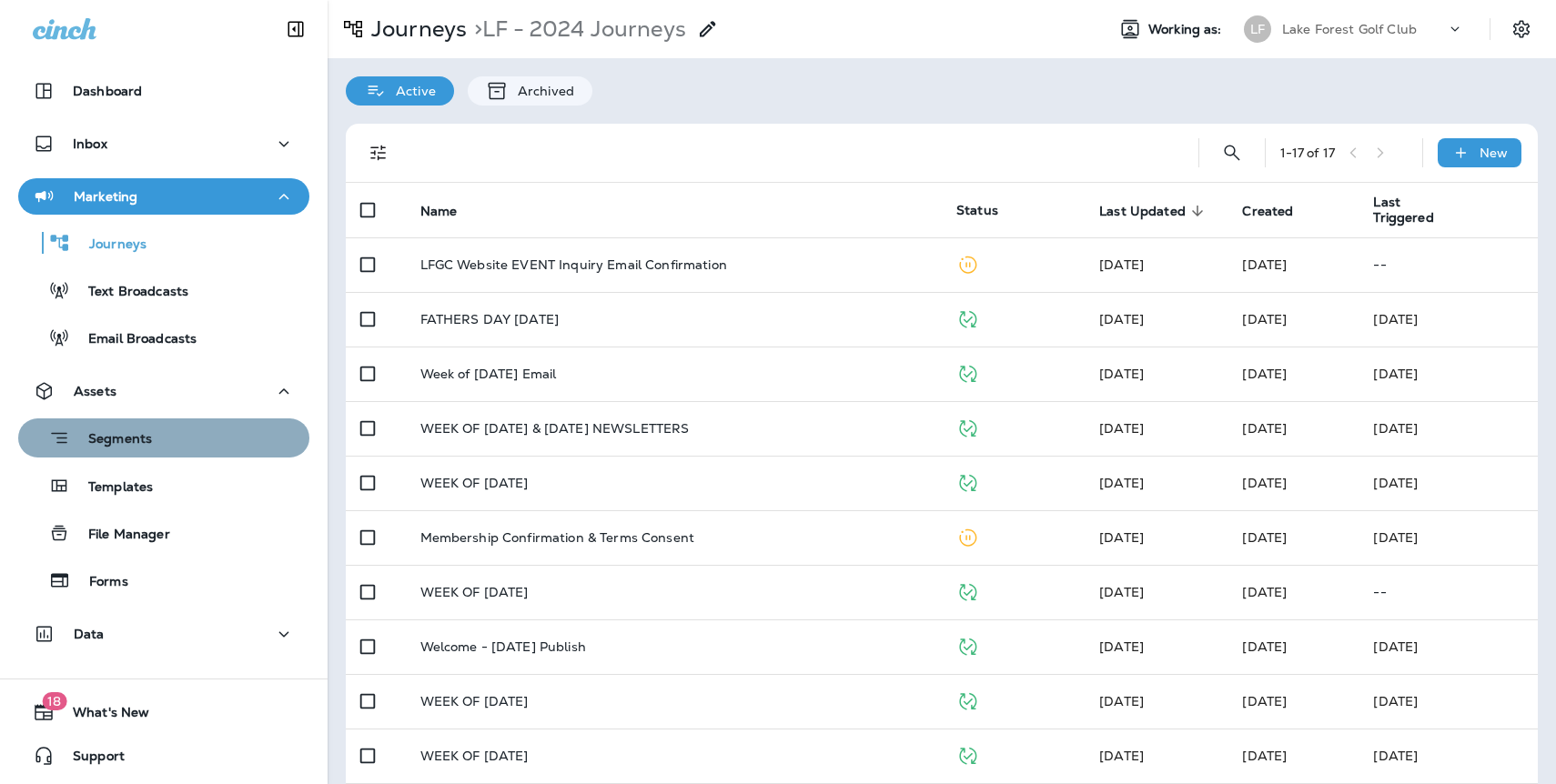
click at [134, 436] on p "Segments" at bounding box center [111, 441] width 82 height 18
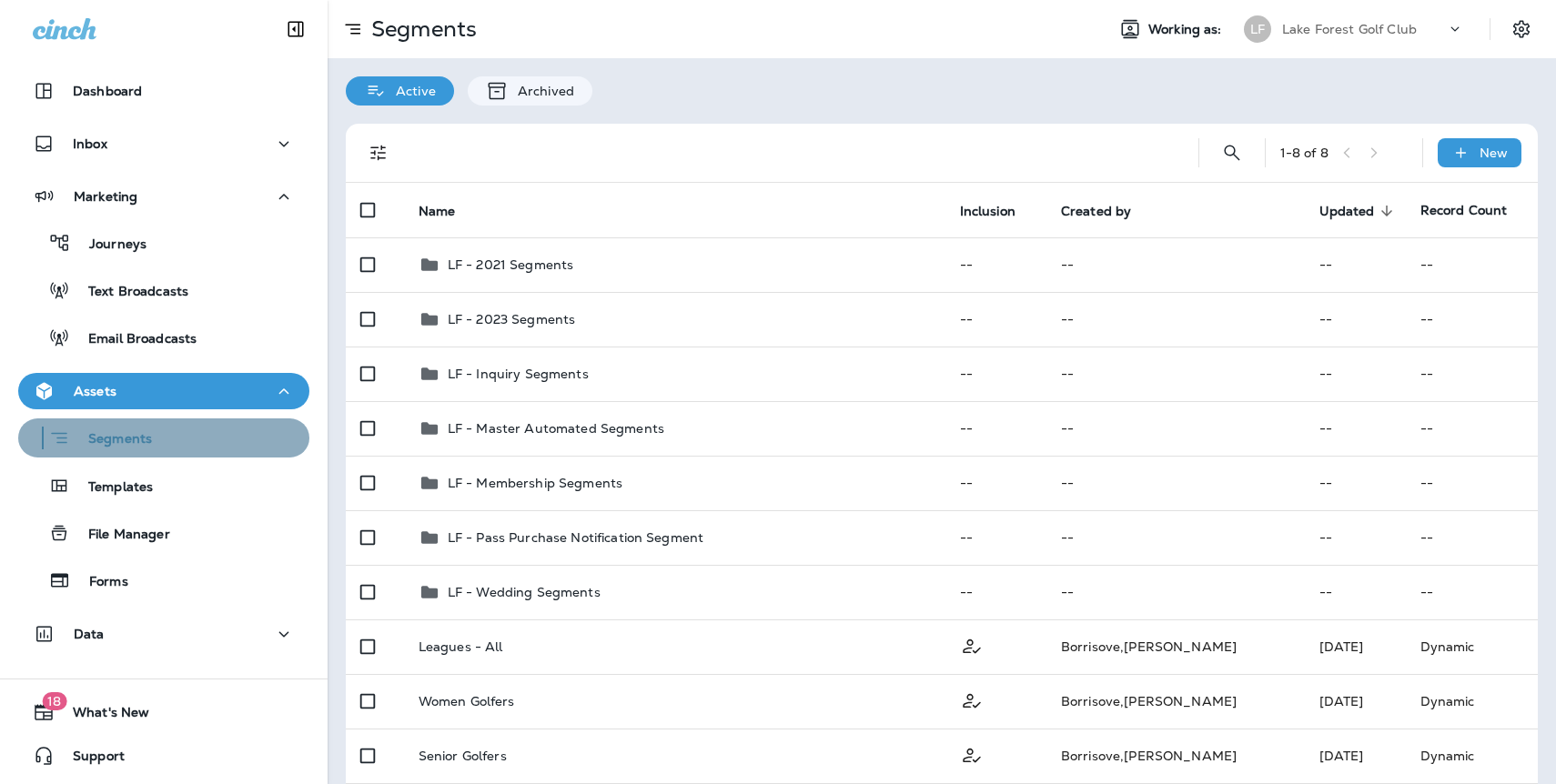
click at [123, 437] on p "Segments" at bounding box center [111, 441] width 82 height 18
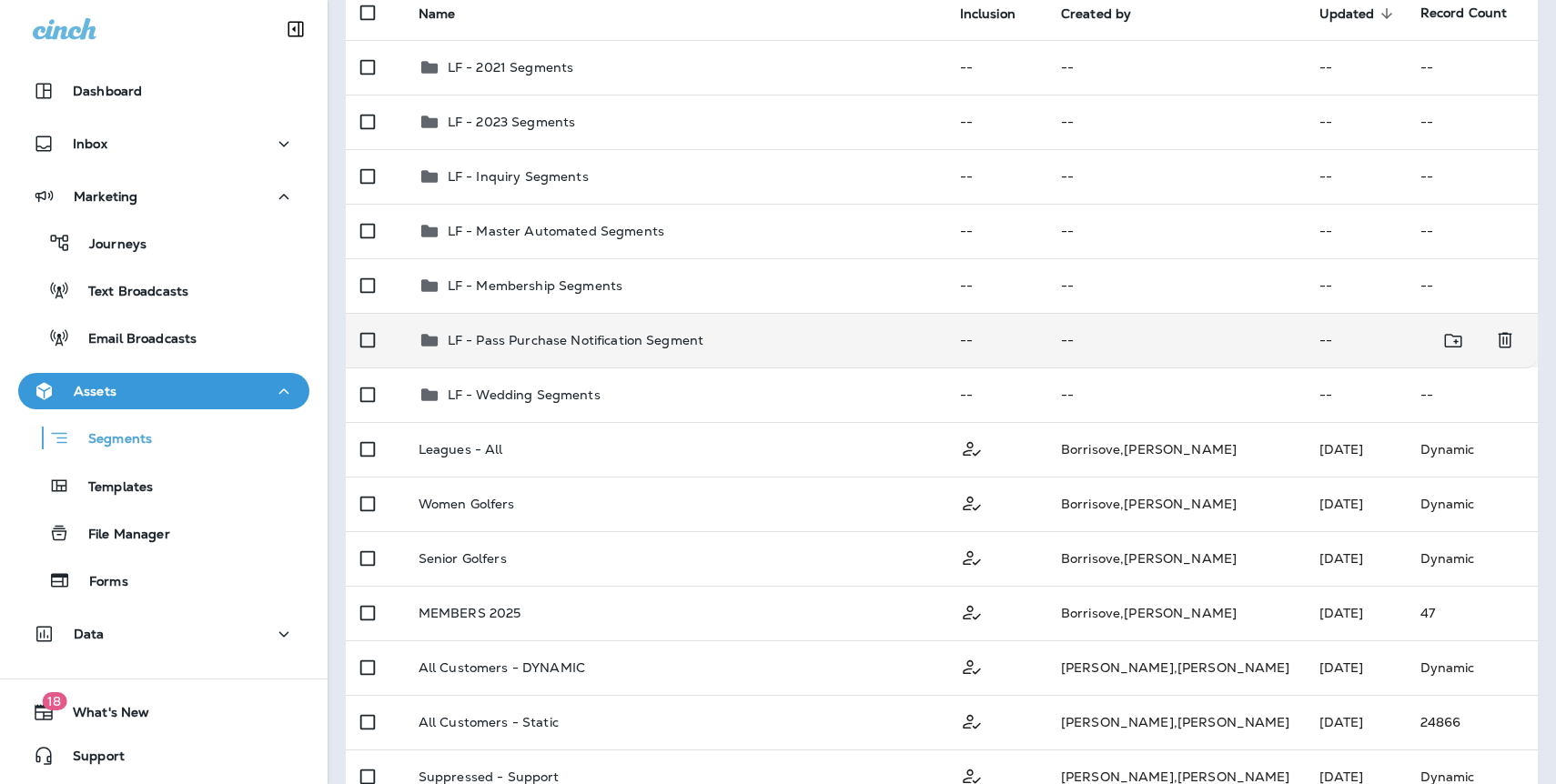
scroll to position [276, 0]
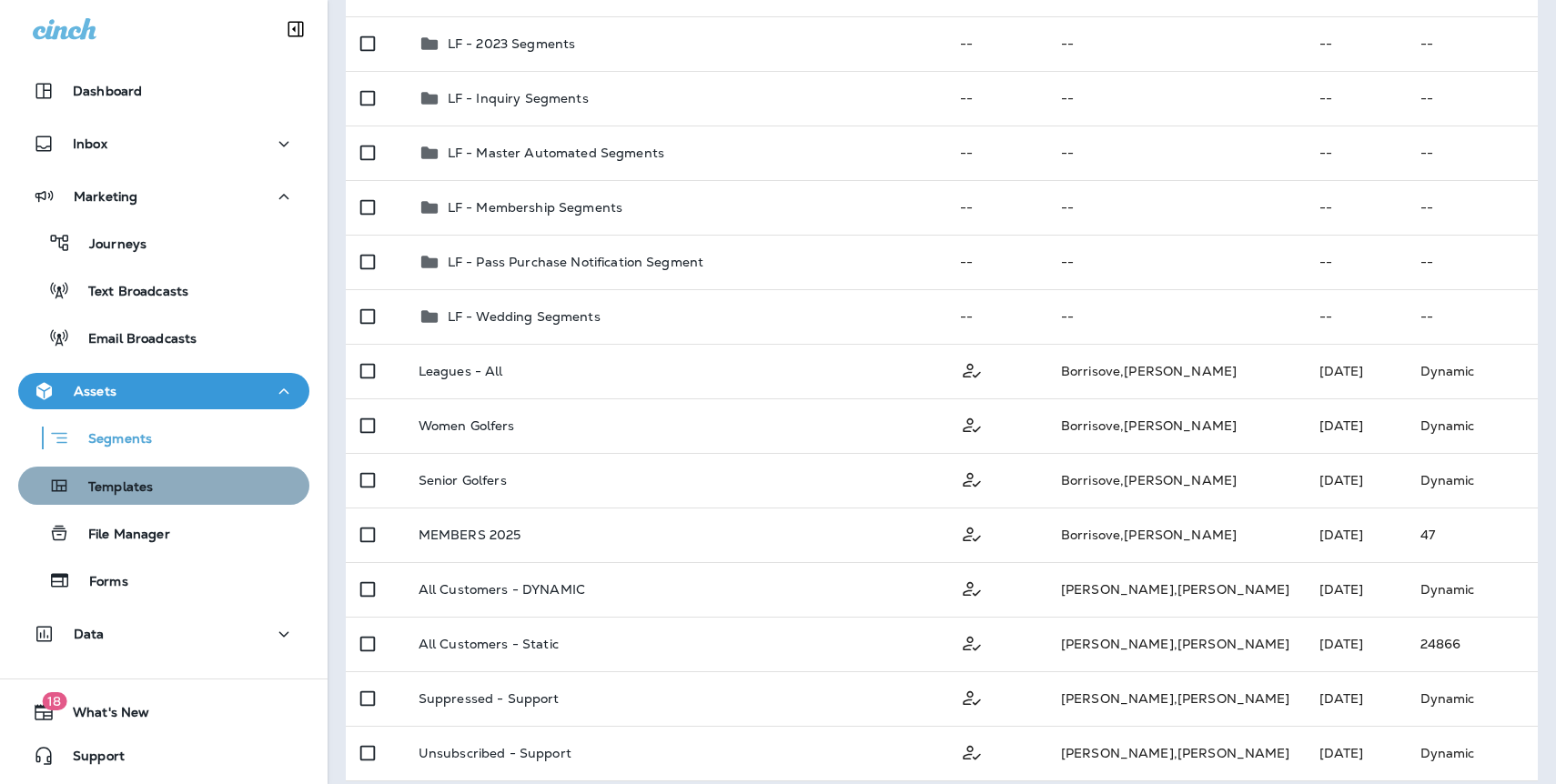
click at [141, 484] on p "Templates" at bounding box center [111, 487] width 83 height 17
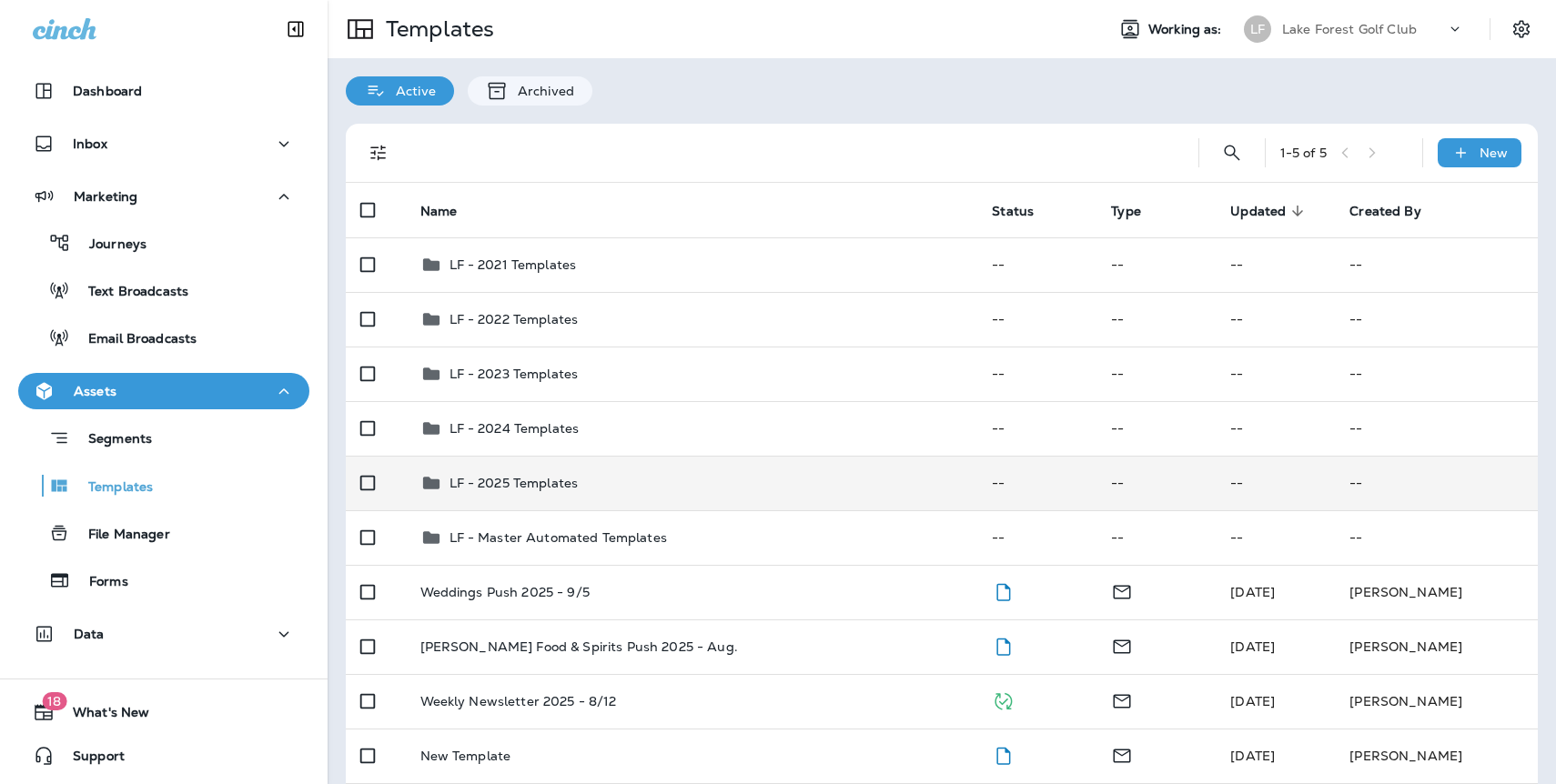
scroll to position [72, 0]
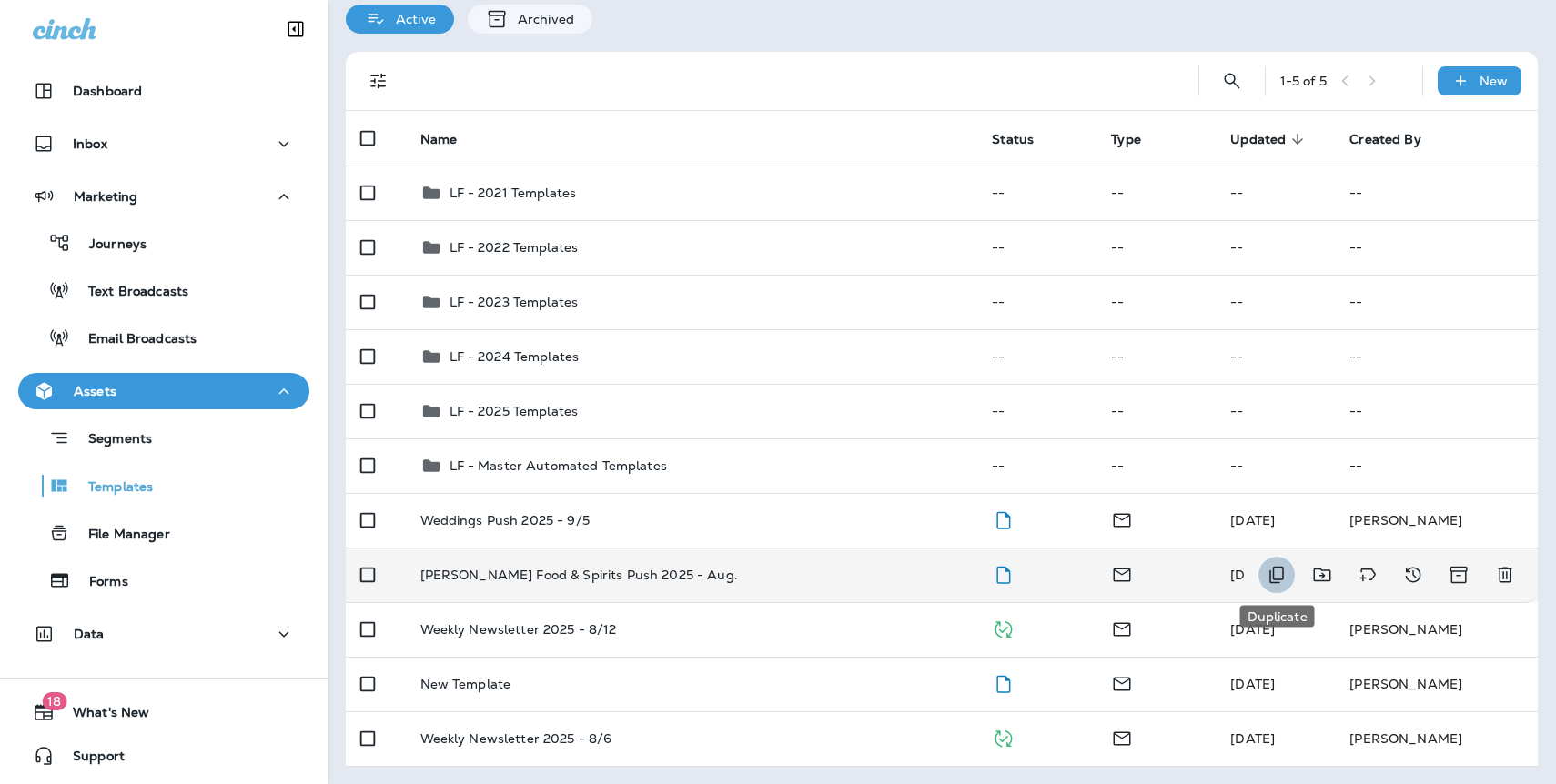
click at [1276, 566] on icon "Duplicate" at bounding box center [1277, 575] width 22 height 22
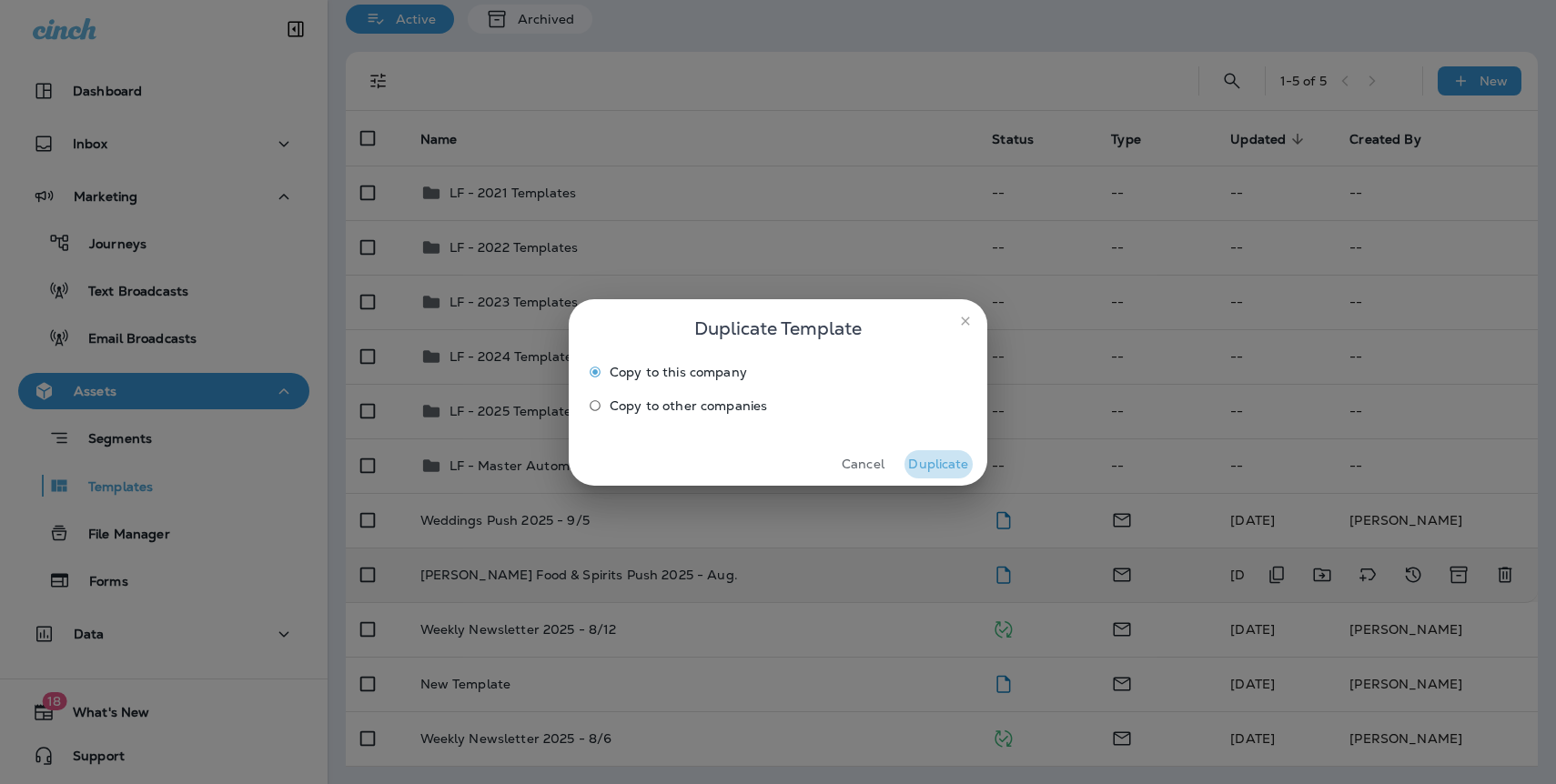
click at [941, 461] on button "Duplicate" at bounding box center [938, 464] width 68 height 28
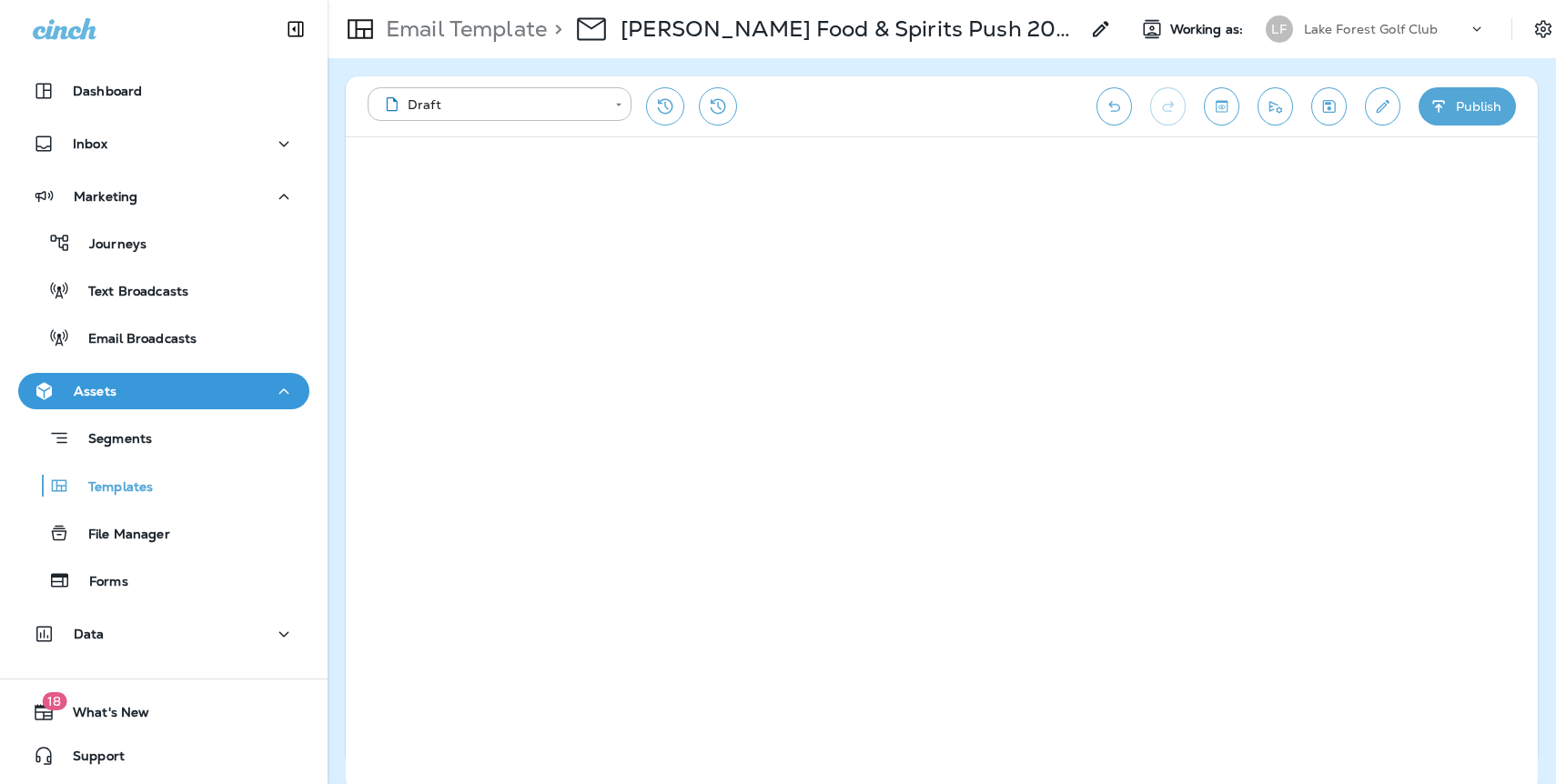
click at [1098, 25] on icon at bounding box center [1101, 29] width 22 height 22
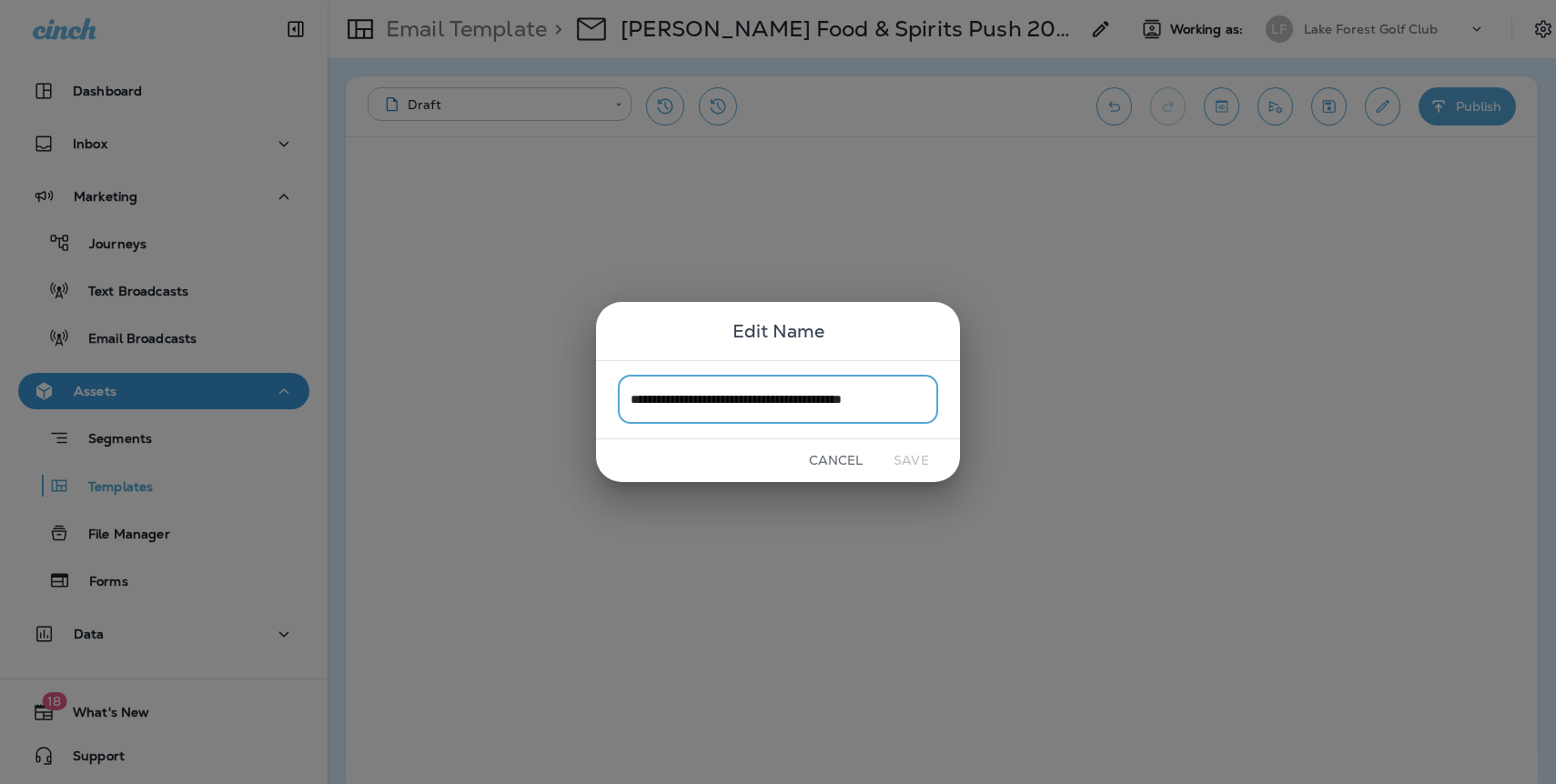
scroll to position [0, 1]
click at [842, 461] on button "Cancel" at bounding box center [835, 461] width 68 height 28
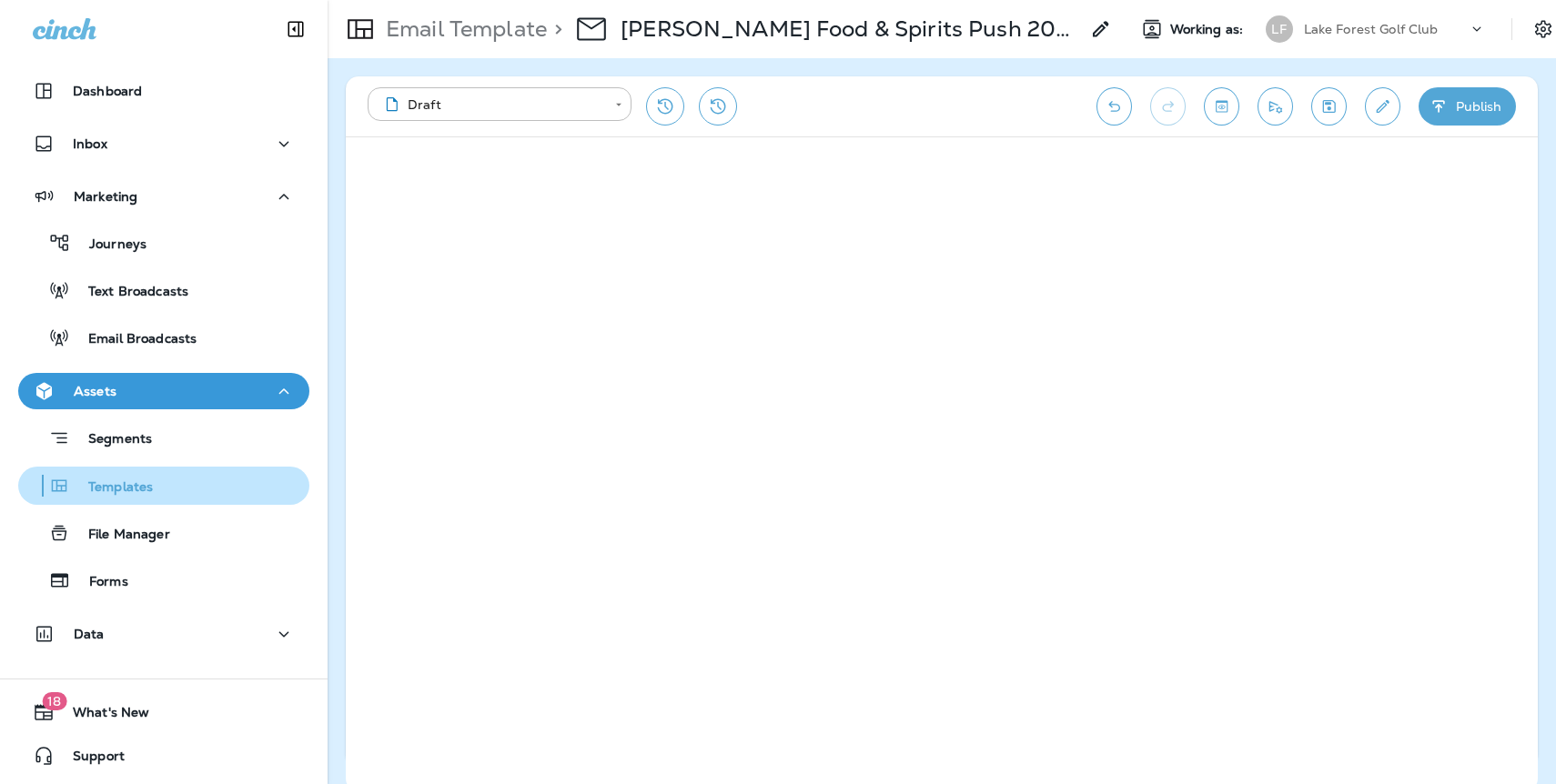
click at [123, 481] on p "Templates" at bounding box center [111, 487] width 83 height 17
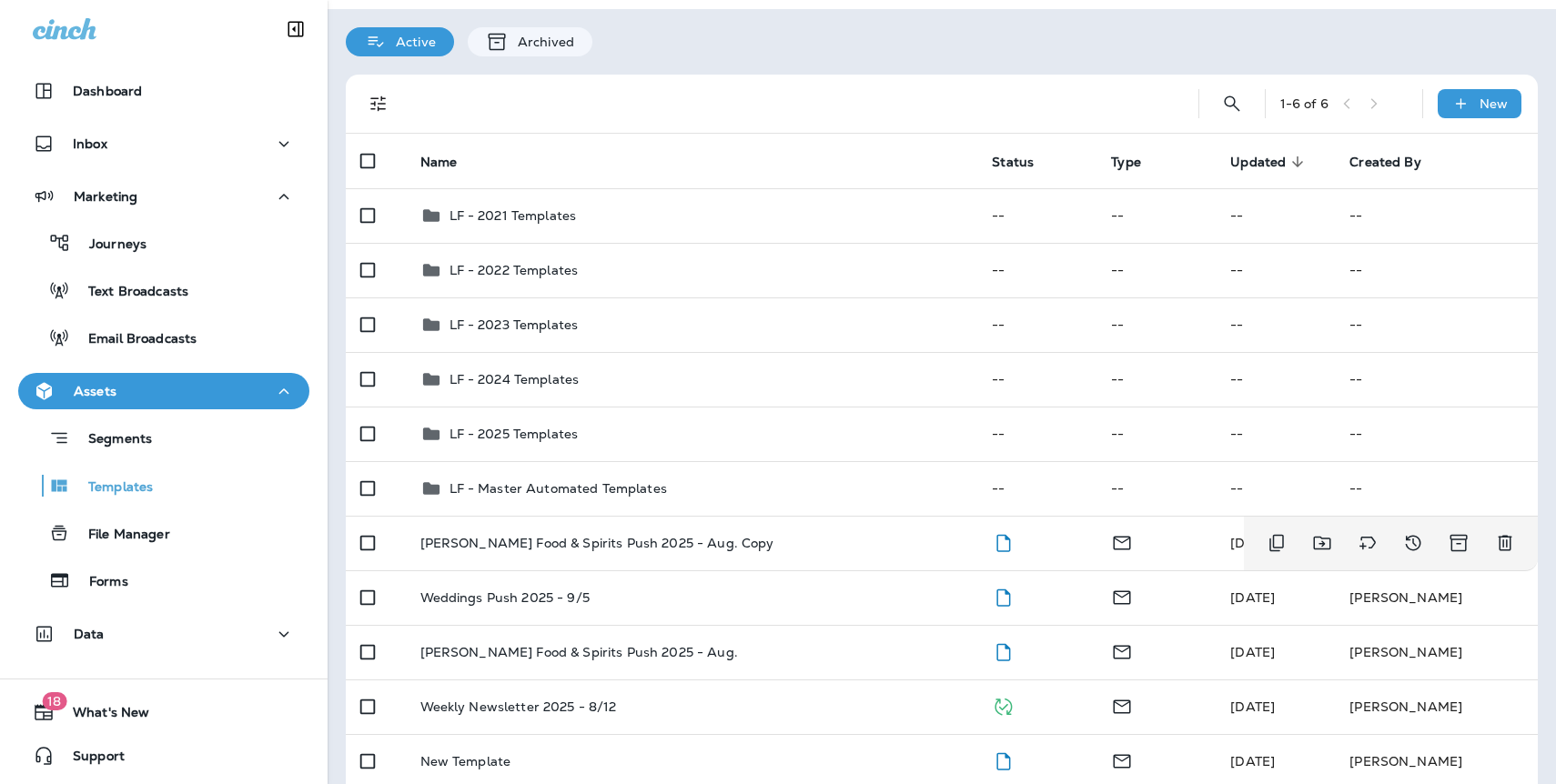
scroll to position [46, 0]
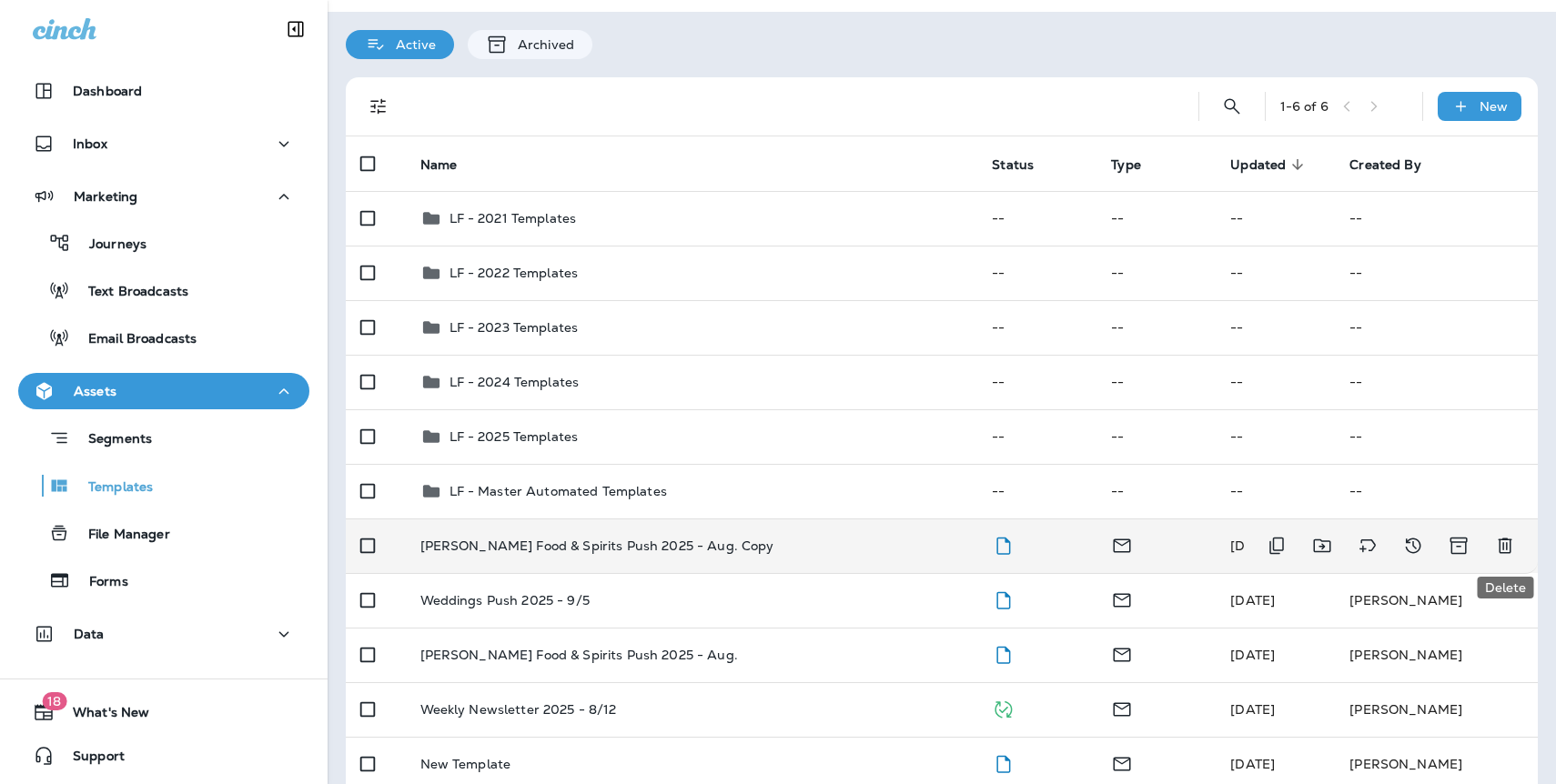
click at [1505, 542] on icon "Delete" at bounding box center [1505, 545] width 22 height 22
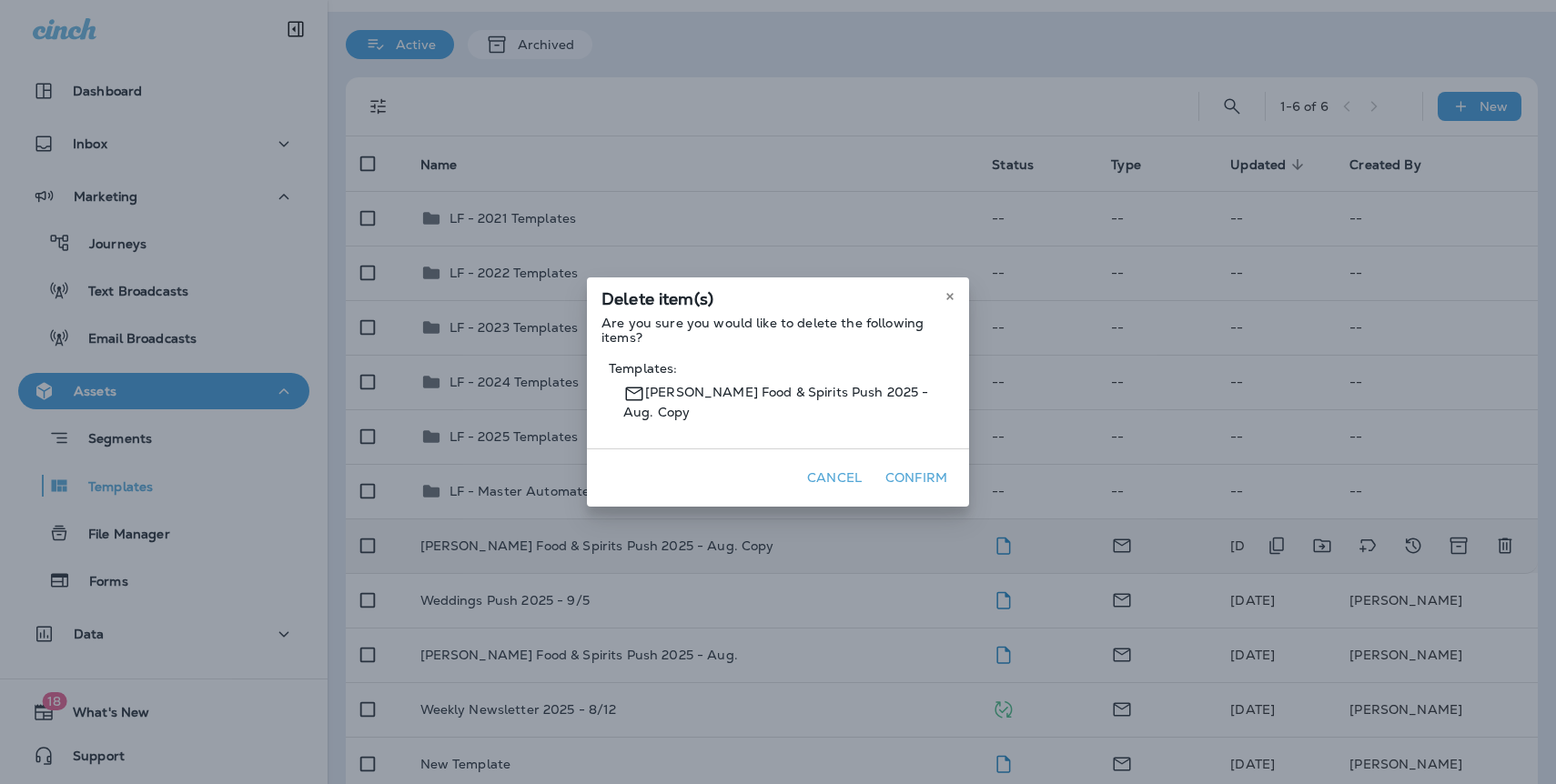
click at [933, 471] on button "Confirm" at bounding box center [916, 478] width 77 height 28
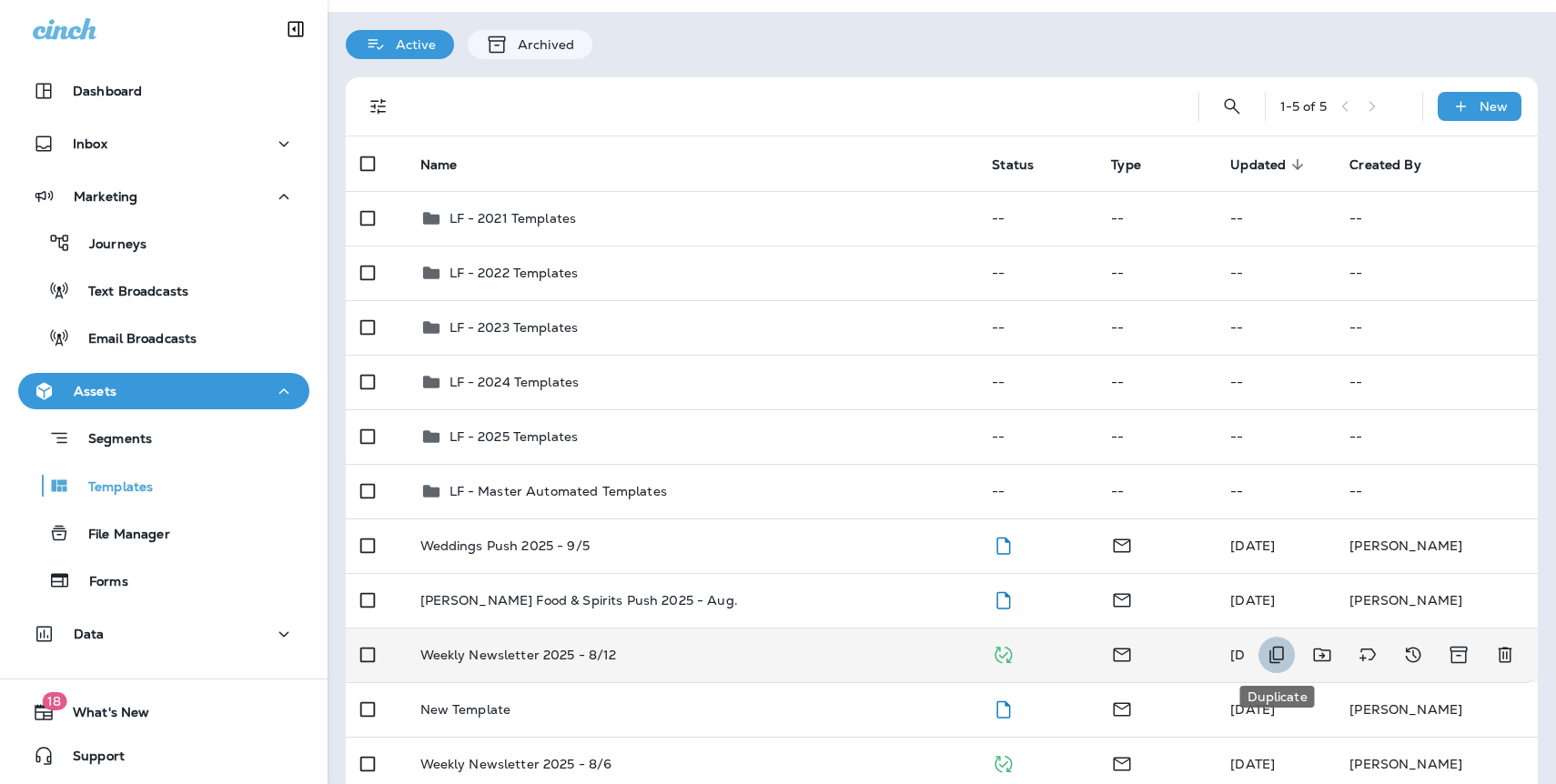
click at [1282, 654] on icon "Duplicate" at bounding box center [1277, 655] width 22 height 22
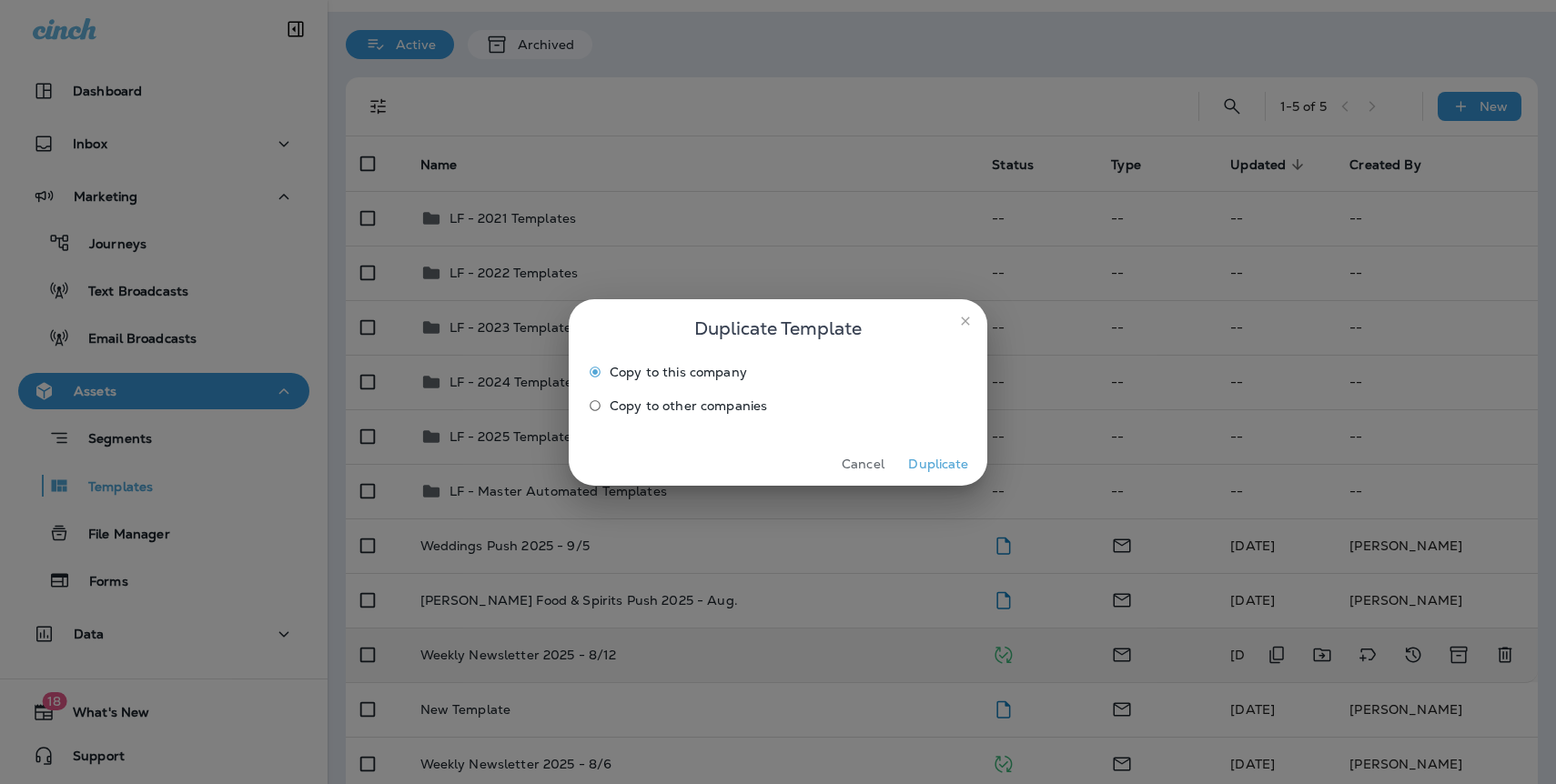
click at [935, 465] on button "Duplicate" at bounding box center [938, 464] width 68 height 28
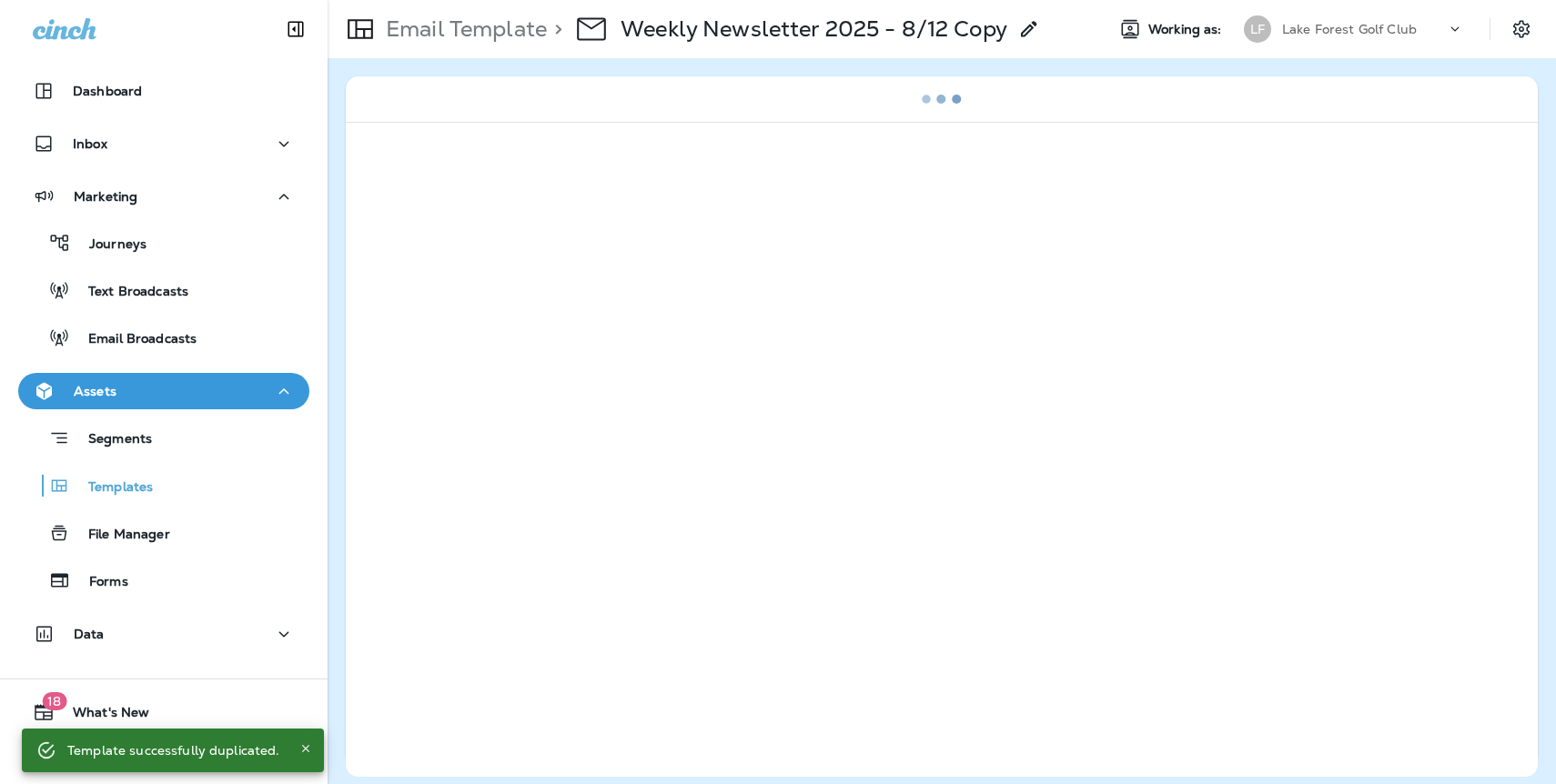
click at [1020, 39] on icon at bounding box center [1029, 29] width 22 height 22
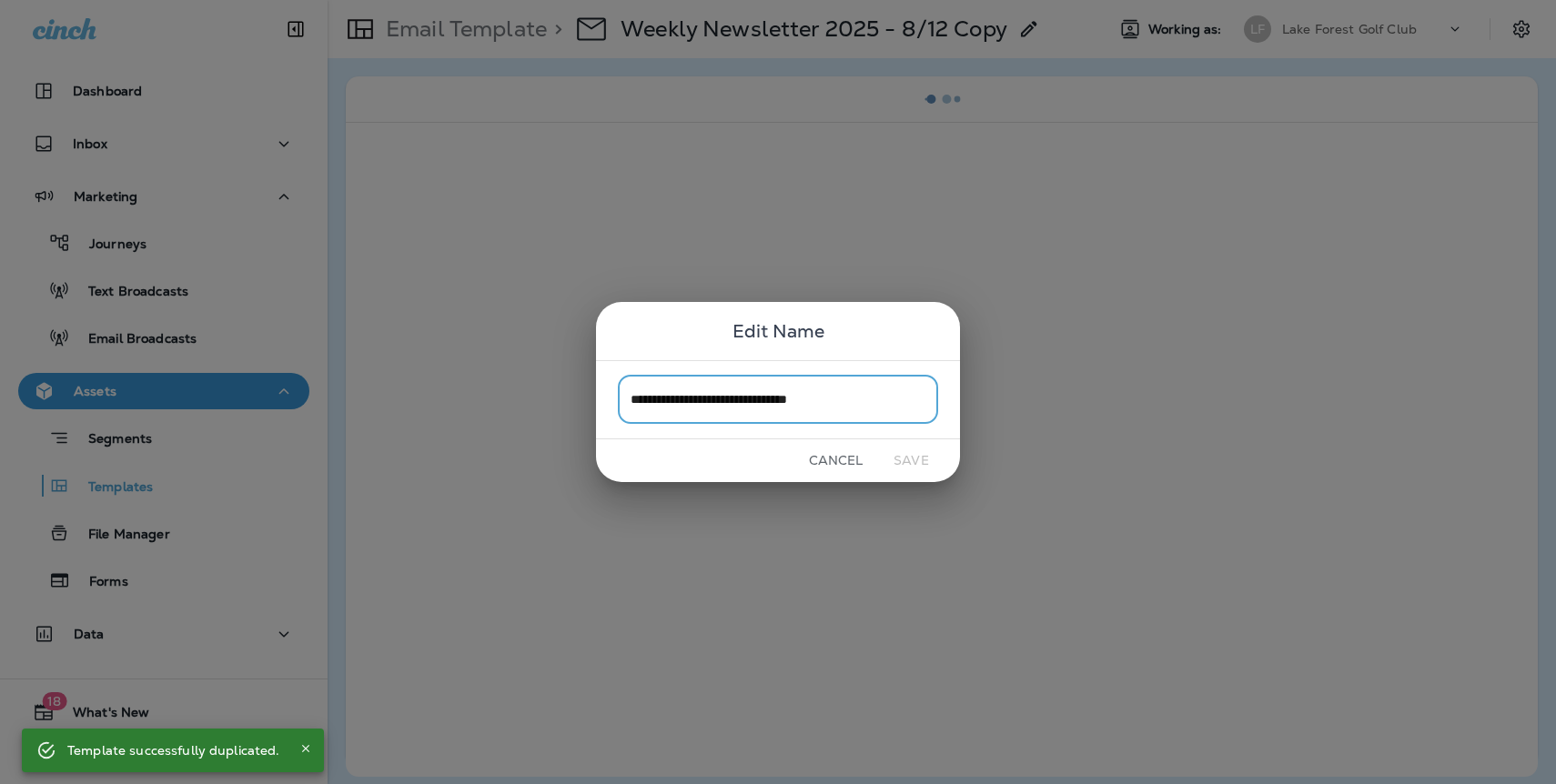
click at [880, 394] on input "**********" at bounding box center [778, 400] width 321 height 48
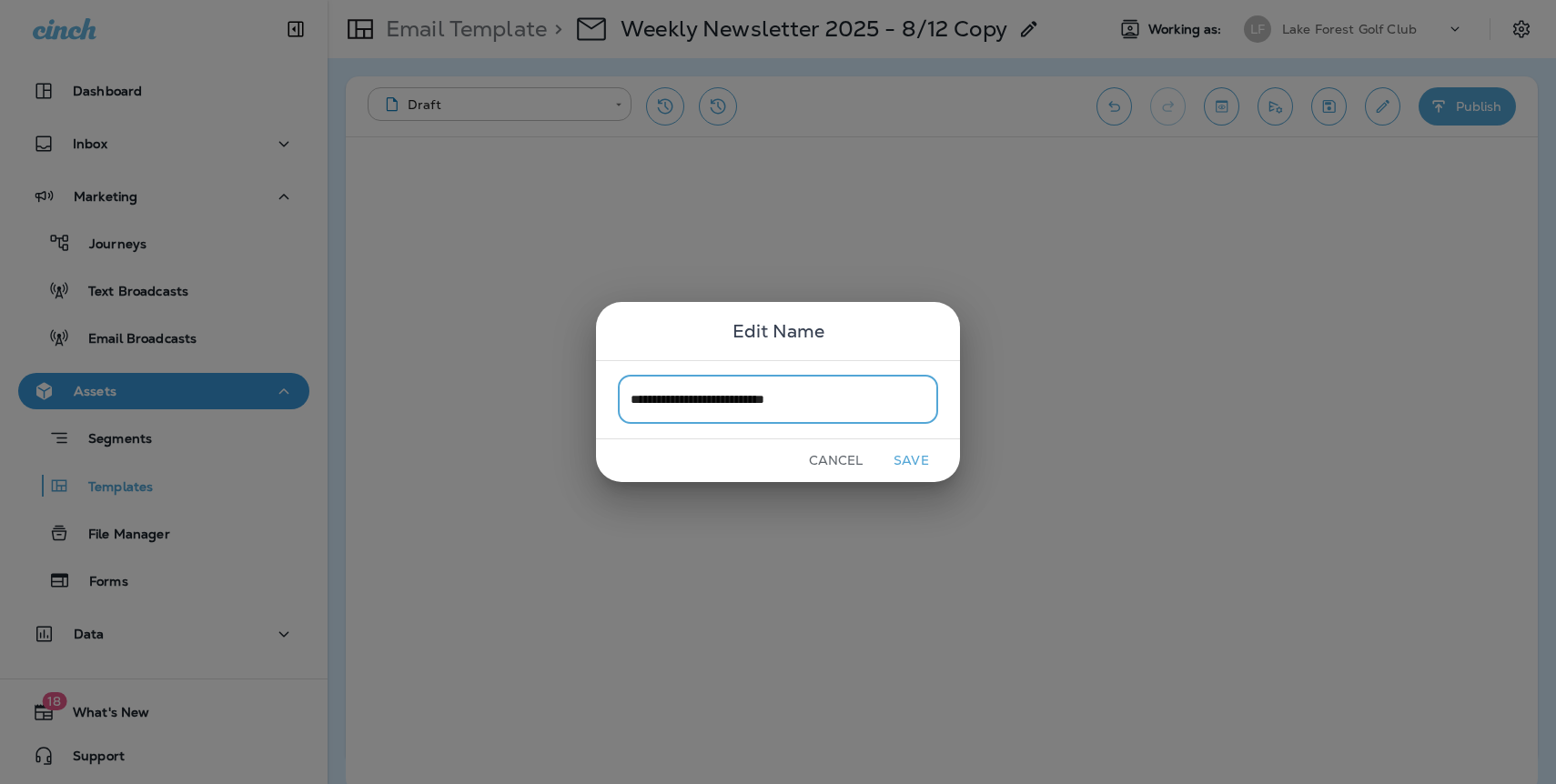
type input "**********"
click at [916, 463] on button "Save" at bounding box center [911, 461] width 68 height 28
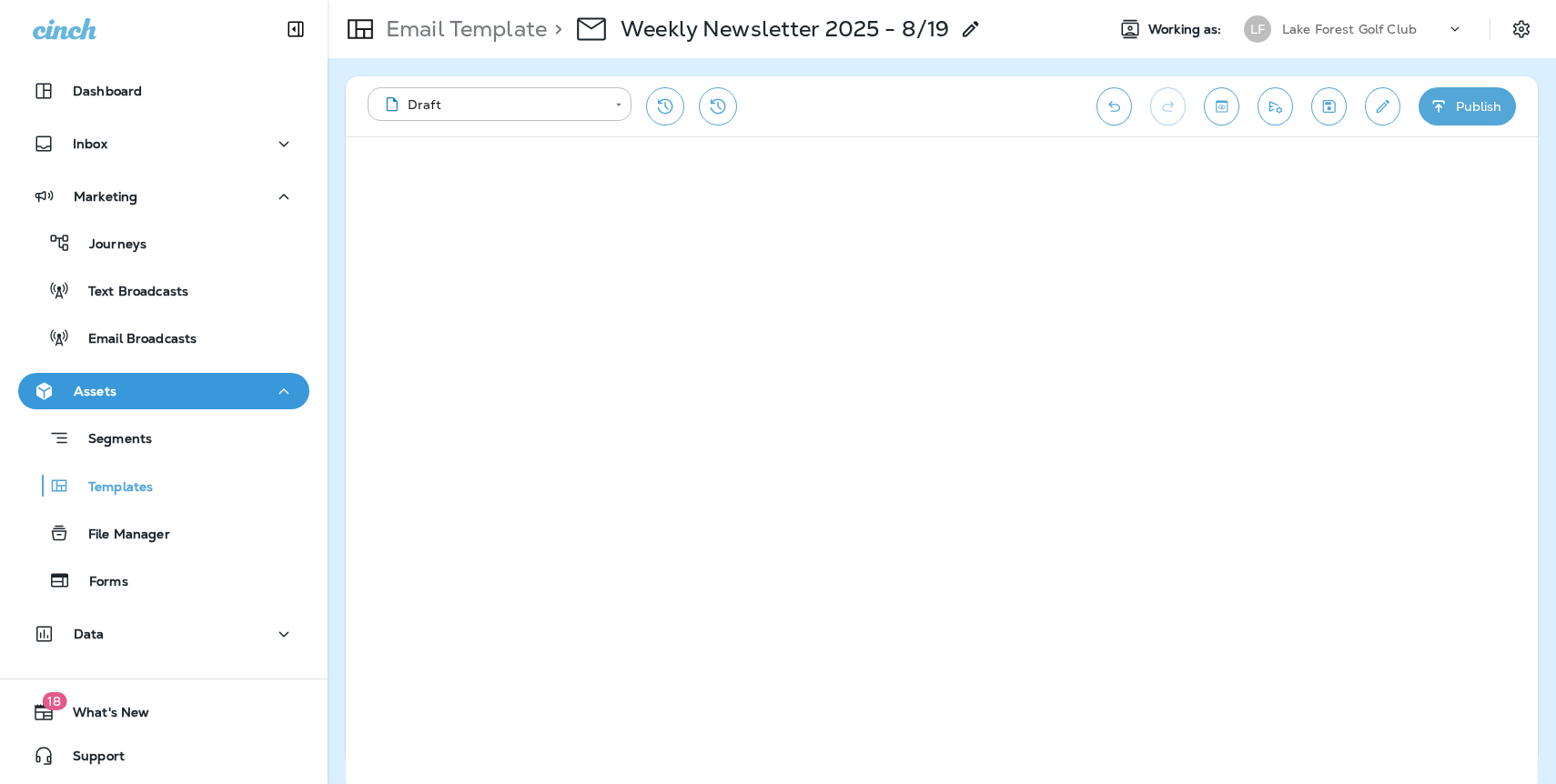
click at [1331, 114] on icon "Save" at bounding box center [1329, 107] width 19 height 18
